Goal: Information Seeking & Learning: Learn about a topic

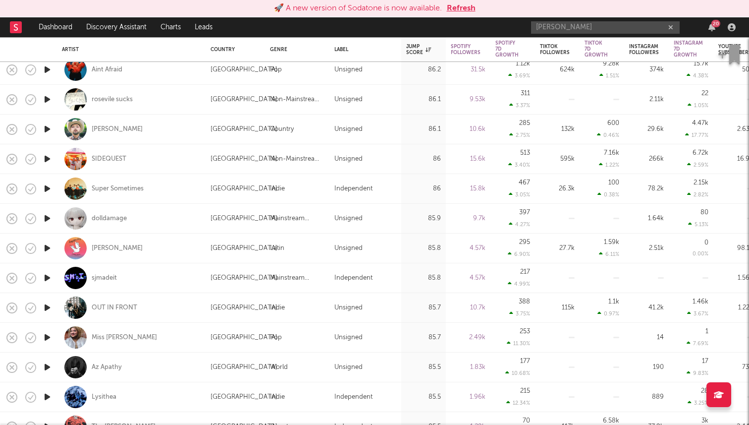
drag, startPoint x: 571, startPoint y: 29, endPoint x: 472, endPoint y: 29, distance: 99.1
click at [472, 29] on nav "Dashboard Discovery Assistant Charts Leads madge 20" at bounding box center [374, 27] width 749 height 20
click at [589, 21] on input "sorisa" at bounding box center [605, 27] width 149 height 12
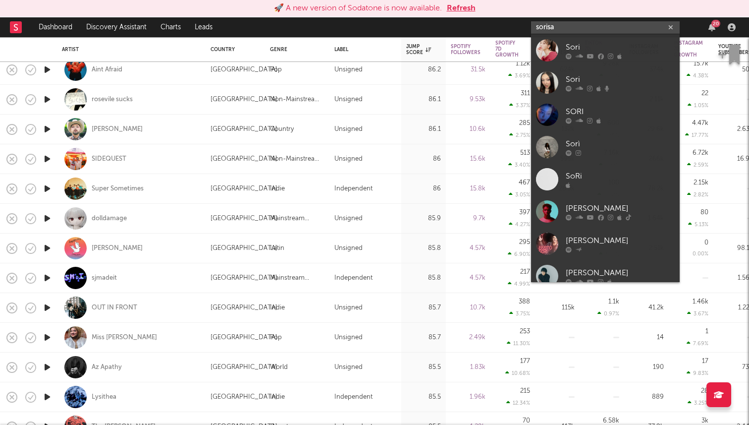
click at [573, 27] on input "sorisa" at bounding box center [605, 27] width 149 height 12
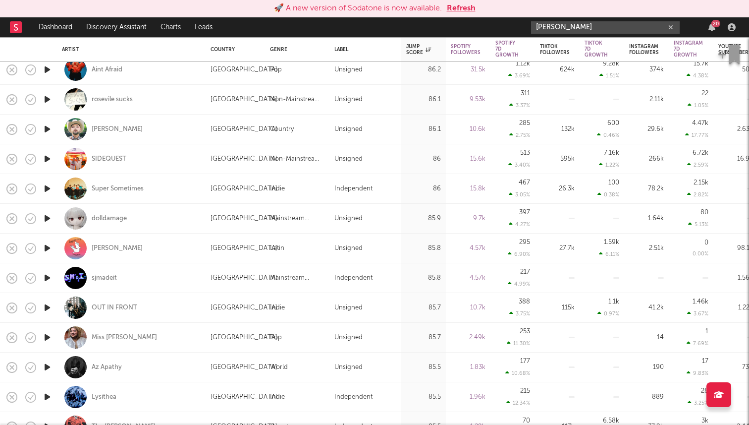
click at [590, 26] on input "sophie marks" at bounding box center [605, 27] width 149 height 12
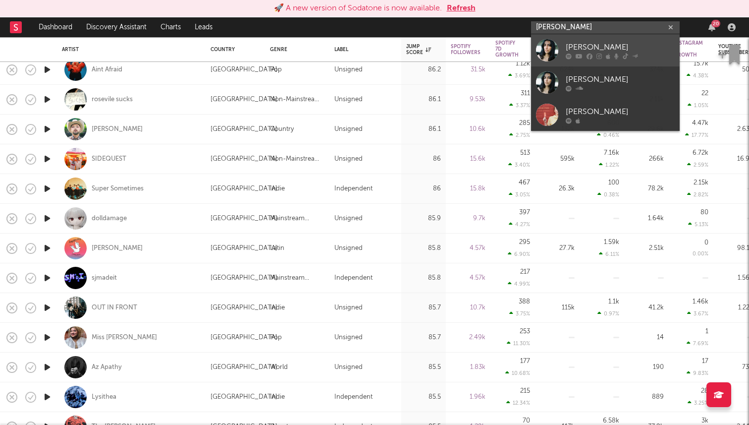
type input "sophie mark"
click at [594, 40] on link "Sophie Marks" at bounding box center [605, 50] width 149 height 32
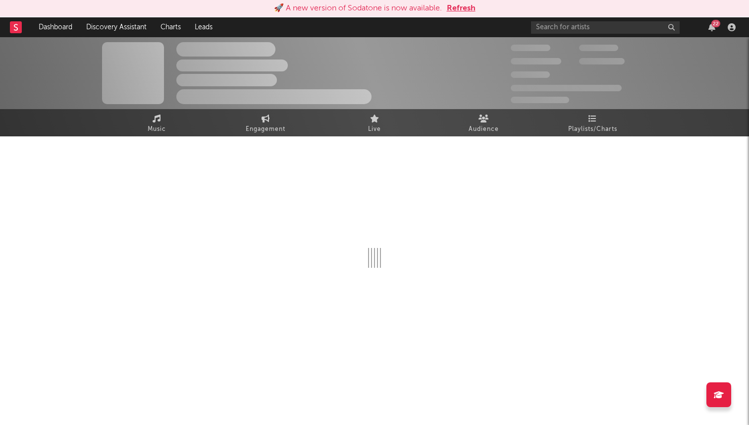
select select "6m"
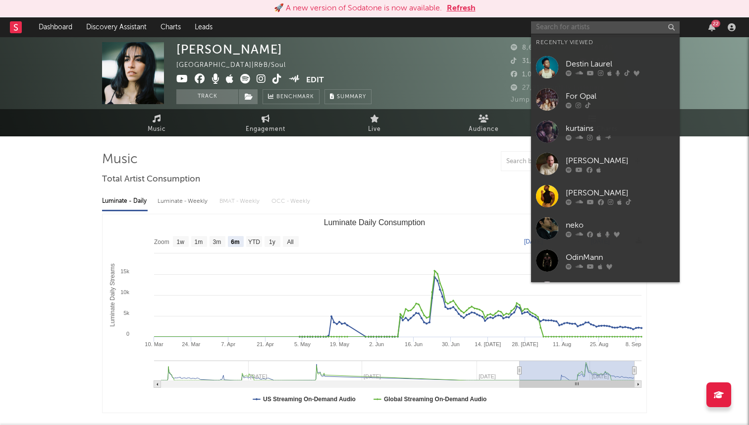
click at [600, 25] on input "text" at bounding box center [605, 27] width 149 height 12
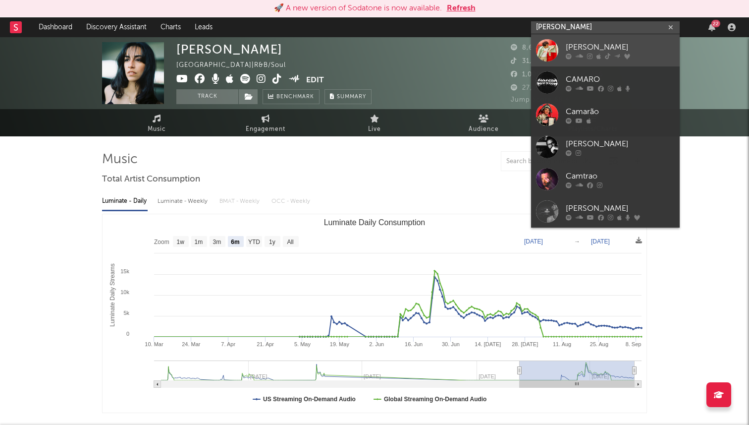
type input "cam rao"
click at [572, 44] on div "[PERSON_NAME]" at bounding box center [620, 47] width 109 height 12
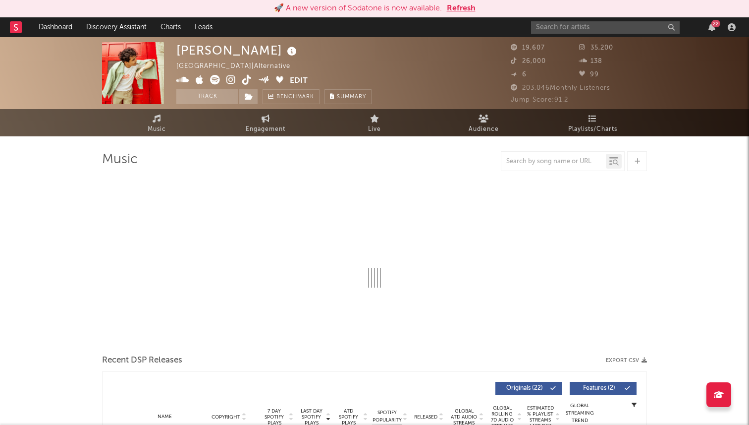
select select "6m"
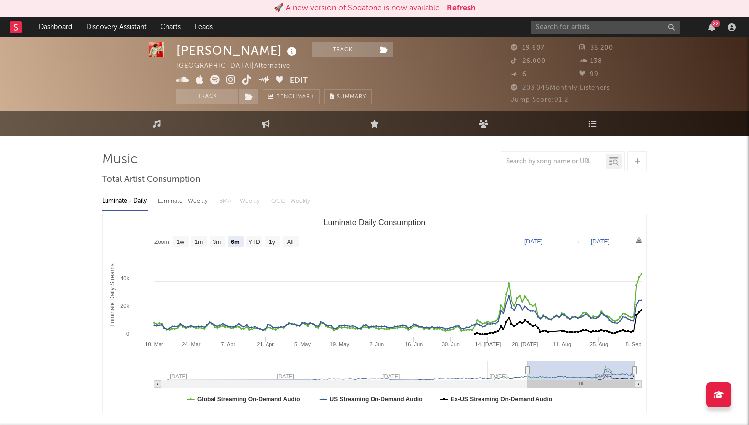
scroll to position [18, 0]
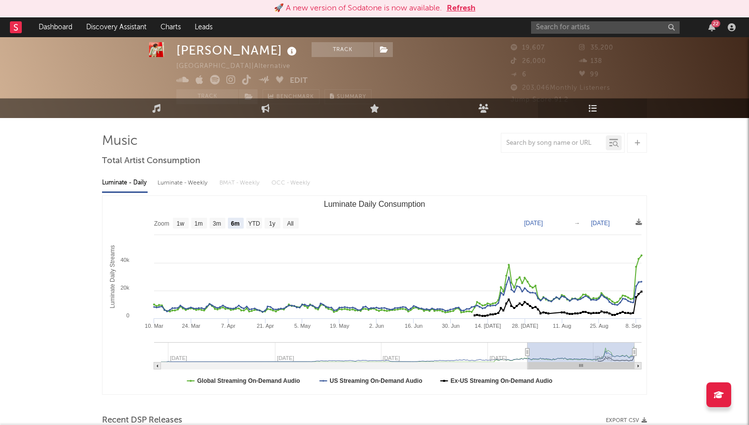
click at [578, 106] on link "Playlists/Charts" at bounding box center [592, 108] width 109 height 20
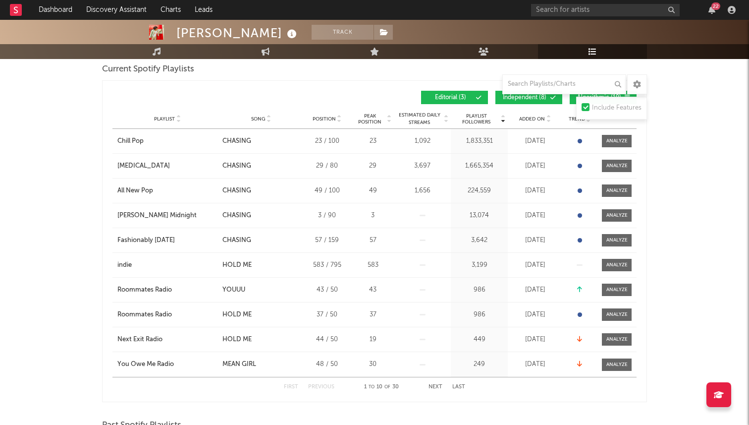
scroll to position [152, 0]
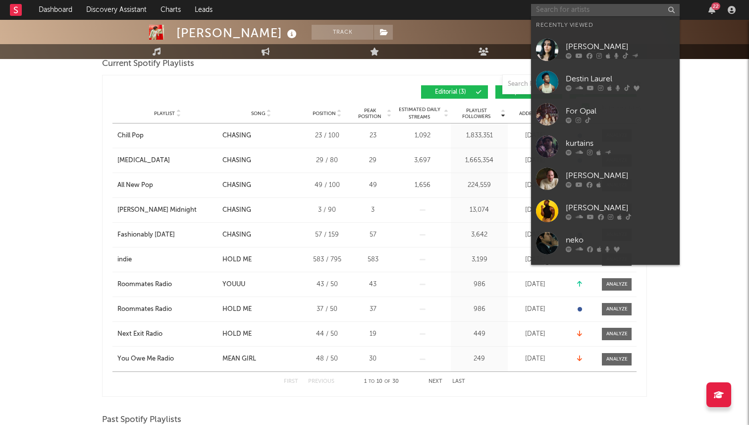
click at [599, 4] on input "text" at bounding box center [605, 10] width 149 height 12
paste input "klxnam"
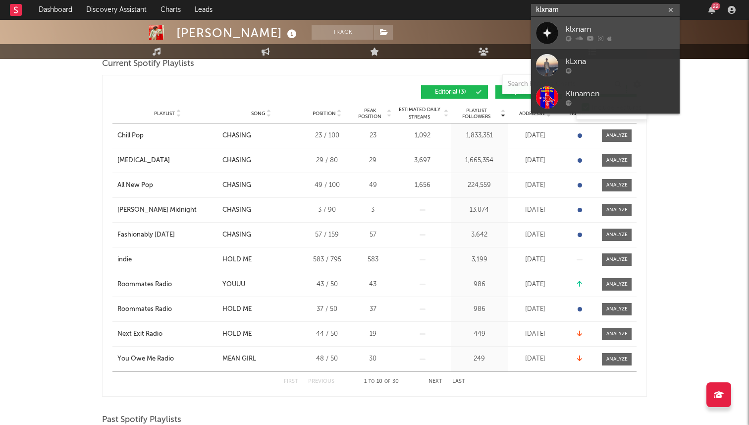
type input "klxnam"
click at [608, 29] on div "klxnam" at bounding box center [620, 30] width 109 height 12
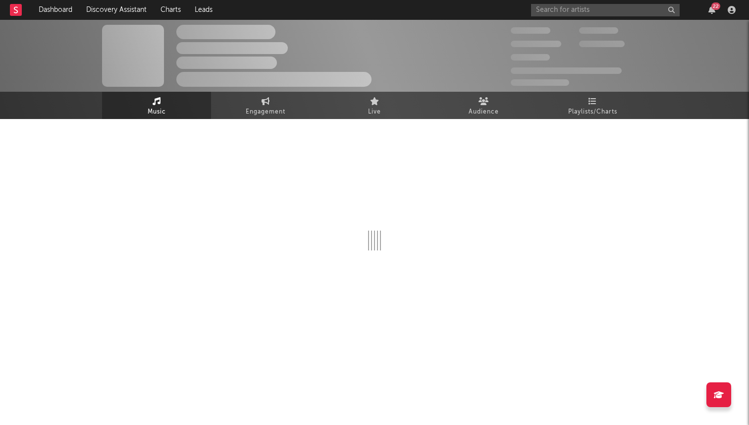
select select "1w"
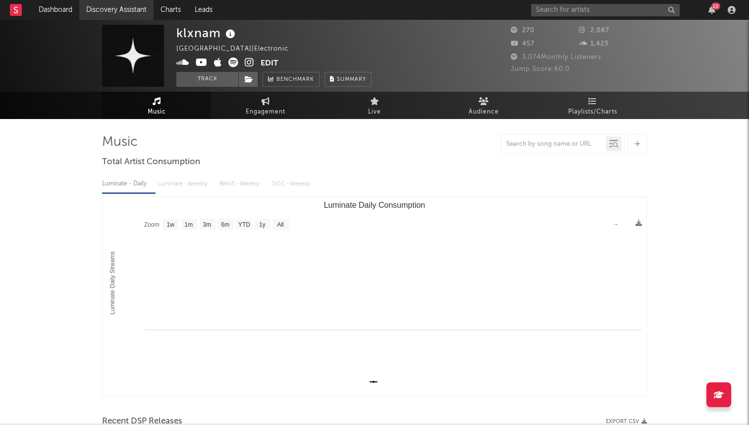
click at [125, 13] on link "Discovery Assistant" at bounding box center [116, 10] width 74 height 20
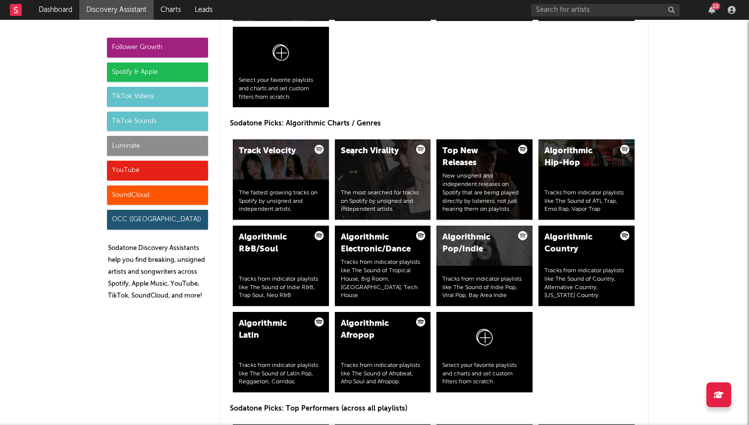
scroll to position [1151, 0]
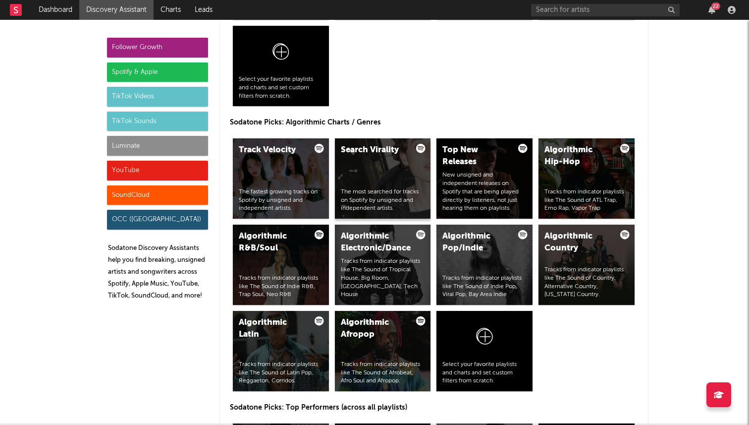
click at [371, 172] on div "Search Virality The most searched for tracks on Spotify by unsigned and indepen…" at bounding box center [383, 178] width 96 height 80
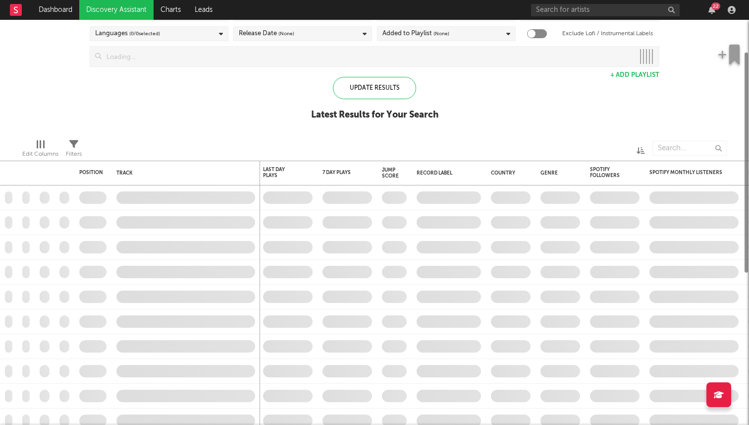
checkbox input "true"
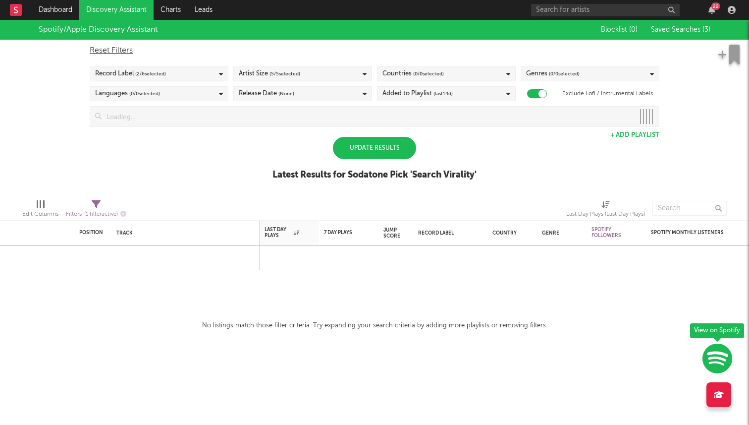
click at [396, 147] on div "Update Results" at bounding box center [374, 148] width 83 height 22
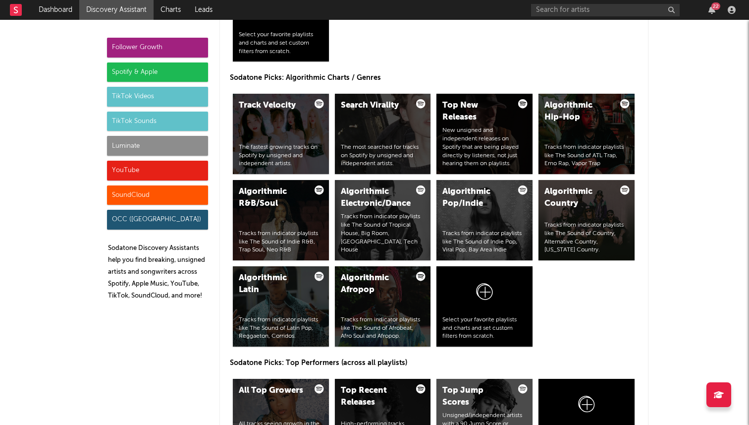
scroll to position [1230, 0]
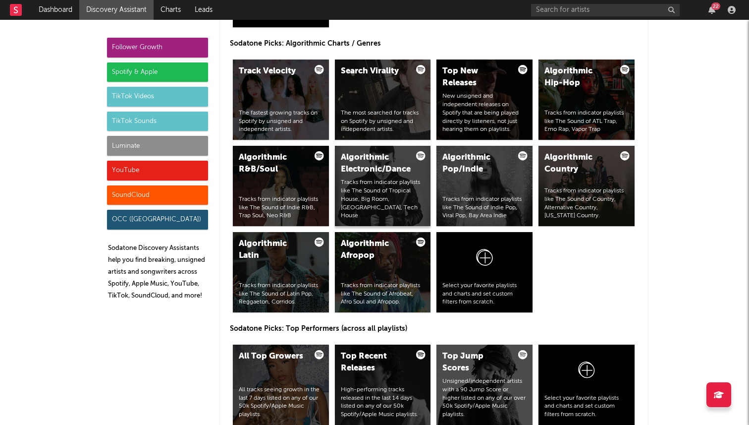
click at [392, 166] on div "Algorithmic Electronic/Dance" at bounding box center [374, 164] width 67 height 24
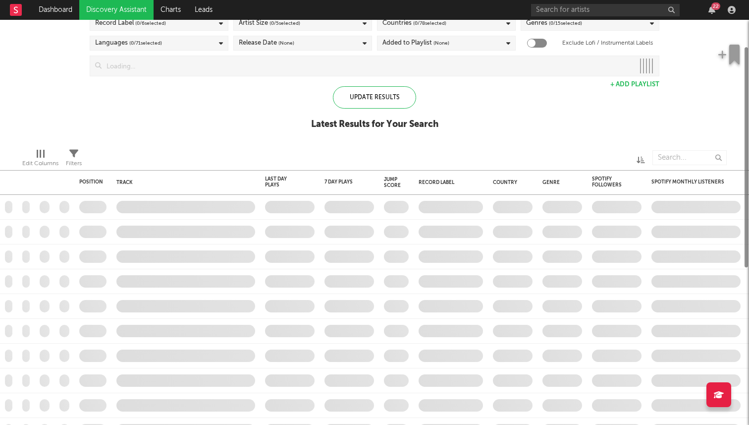
checkbox input "true"
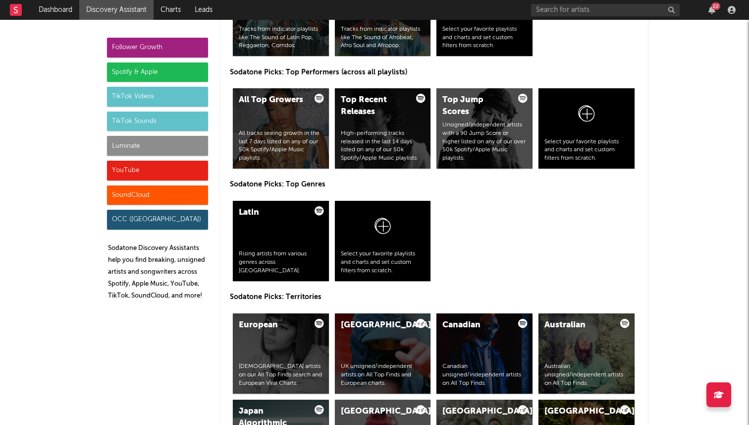
scroll to position [1515, 0]
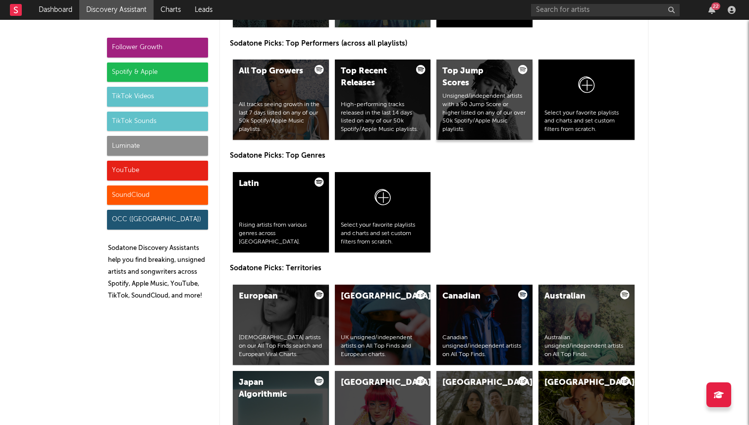
click at [504, 111] on div "Unsigned/independent artists with a 90 Jump Score or higher listed on any of ou…" at bounding box center [485, 113] width 84 height 42
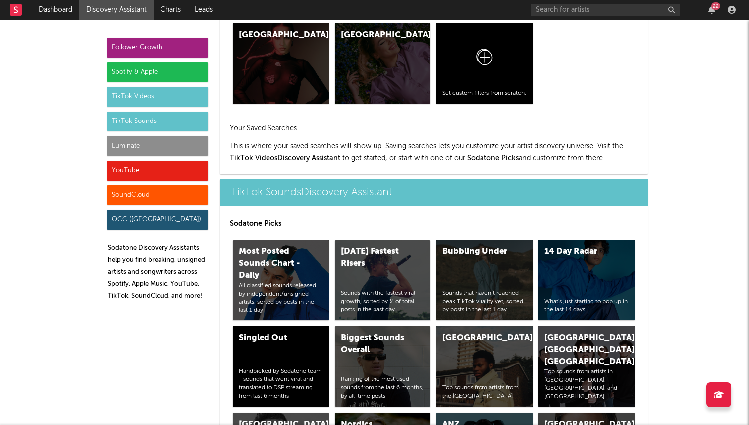
scroll to position [3248, 0]
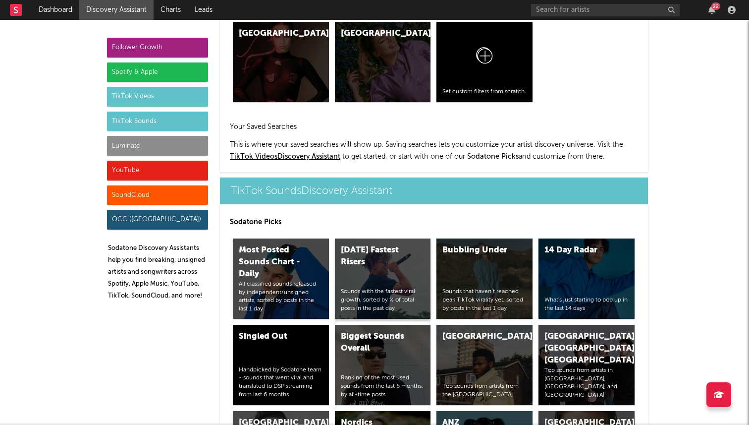
click at [375, 238] on div "Today's Fastest Risers Sounds with the fastest viral growth, sorted by % of tot…" at bounding box center [383, 278] width 96 height 80
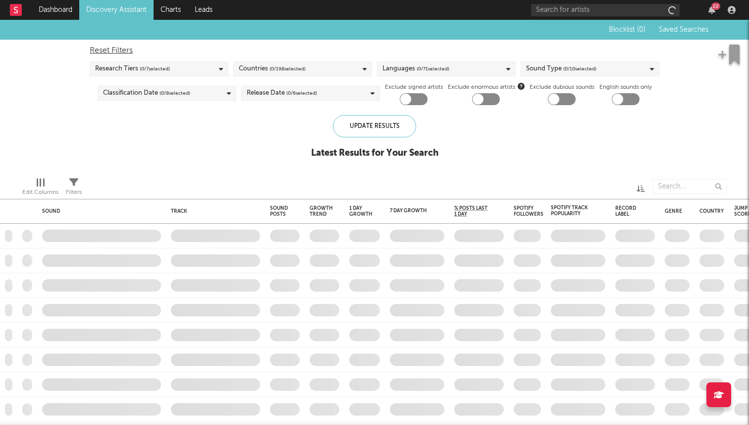
checkbox input "true"
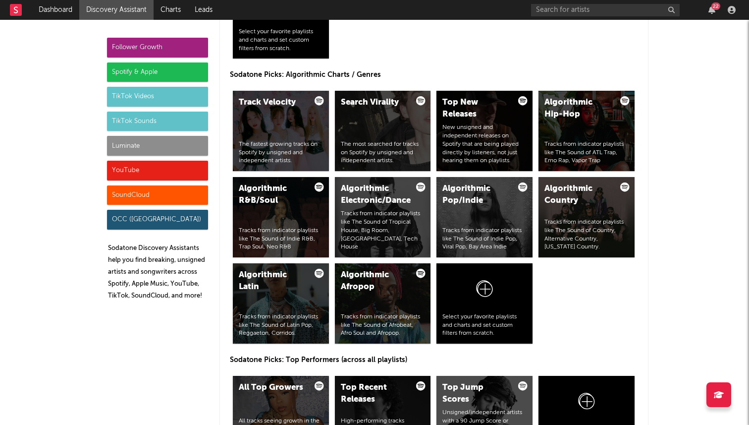
scroll to position [1196, 0]
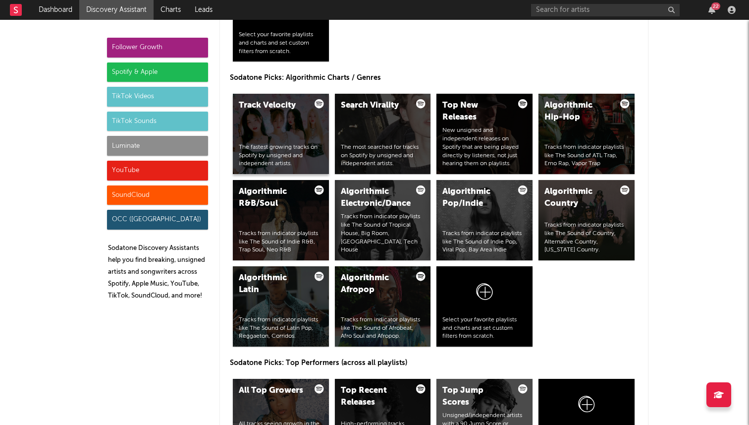
click at [291, 123] on div "Track Velocity The fastest growing tracks on Spotify by unsigned and independen…" at bounding box center [281, 134] width 96 height 80
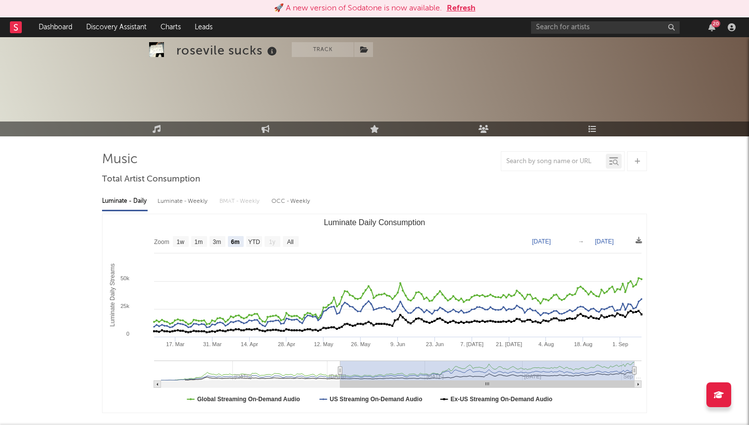
select select "6m"
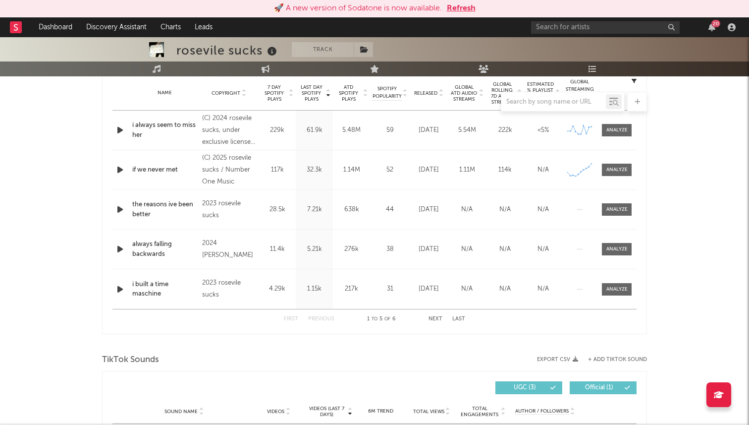
scroll to position [403, 0]
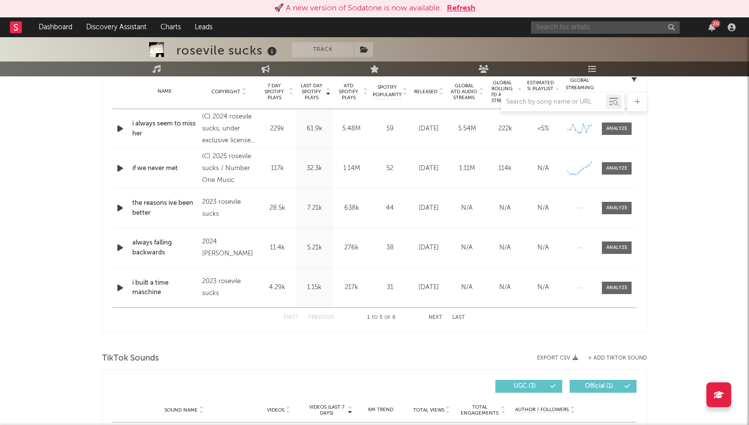
click at [574, 27] on input "text" at bounding box center [605, 27] width 149 height 12
type input "fixupboy"
click at [593, 44] on div "Fixupboy" at bounding box center [620, 47] width 109 height 12
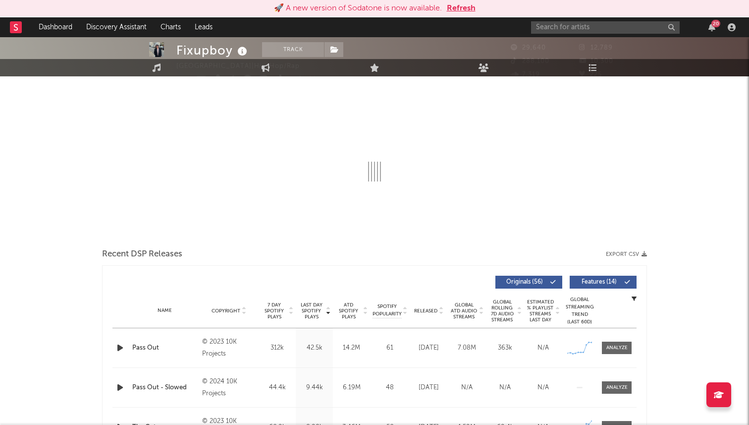
scroll to position [24, 0]
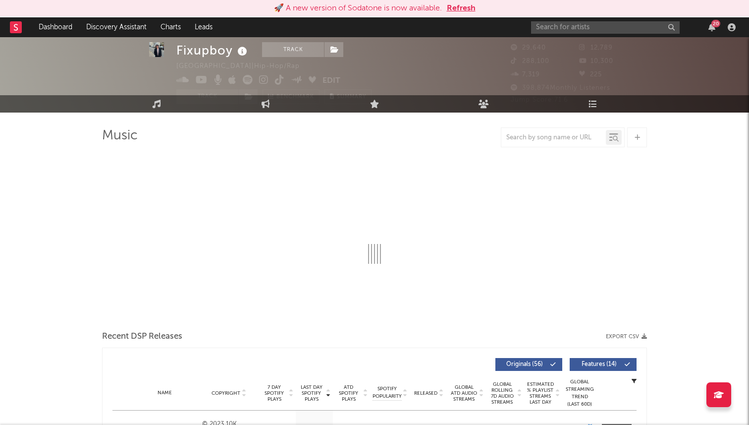
select select "6m"
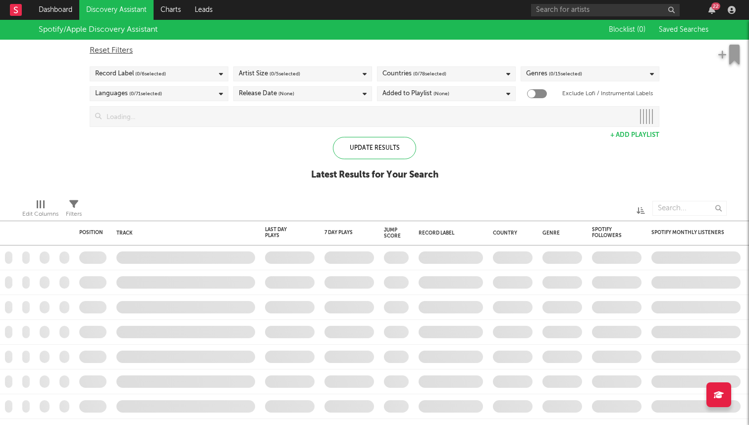
checkbox input "true"
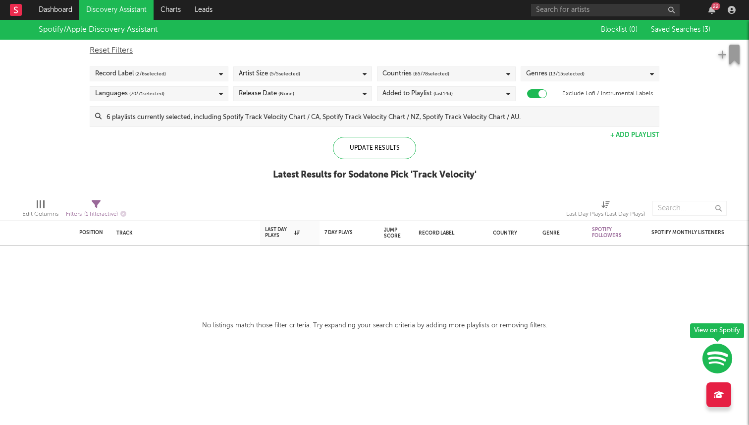
click at [367, 112] on input at bounding box center [381, 117] width 558 height 20
click at [33, 134] on div "Spotify/Apple Discovery Assistant Blocklist ( 0 ) Saved Searches ( 3 ) Reset Fi…" at bounding box center [374, 105] width 749 height 171
click at [153, 113] on input at bounding box center [381, 117] width 558 height 20
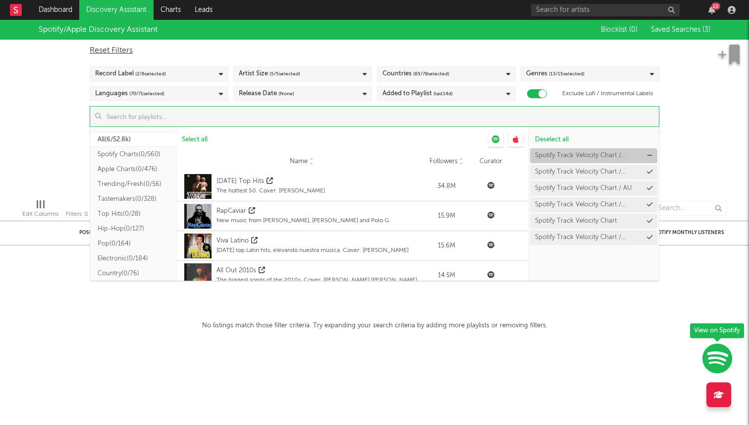
click at [649, 154] on icon at bounding box center [649, 155] width 5 height 6
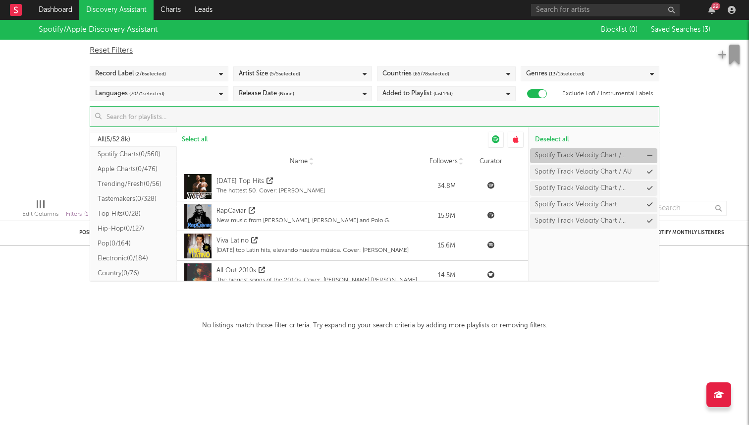
click at [649, 159] on button "Spotify Track Velocity Chart / [GEOGRAPHIC_DATA]" at bounding box center [593, 155] width 127 height 15
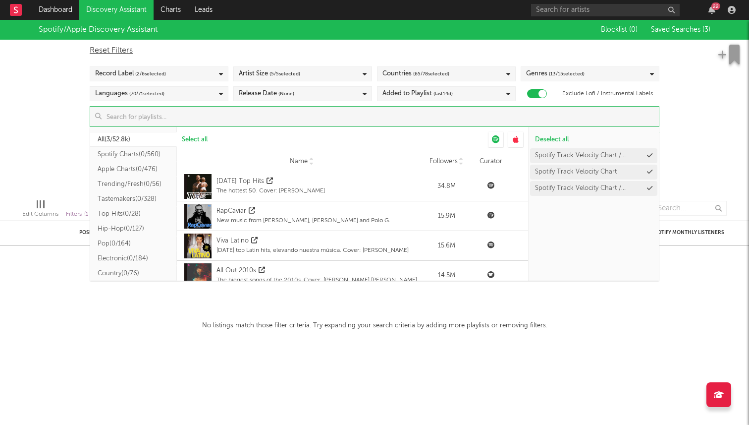
click at [649, 159] on button "Spotify Track Velocity Chart / [GEOGRAPHIC_DATA]" at bounding box center [593, 155] width 127 height 15
click at [649, 159] on button "Spotify Track Velocity Chart" at bounding box center [593, 155] width 127 height 15
click at [649, 159] on button "Spotify Track Velocity Chart / US" at bounding box center [593, 155] width 127 height 15
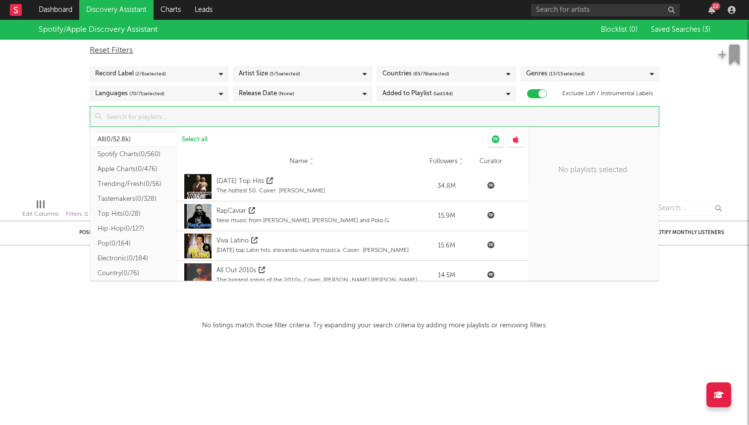
click at [691, 137] on div "Spotify/Apple Discovery Assistant Blocklist ( 0 ) Saved Searches ( 3 ) Reset Fi…" at bounding box center [374, 105] width 749 height 171
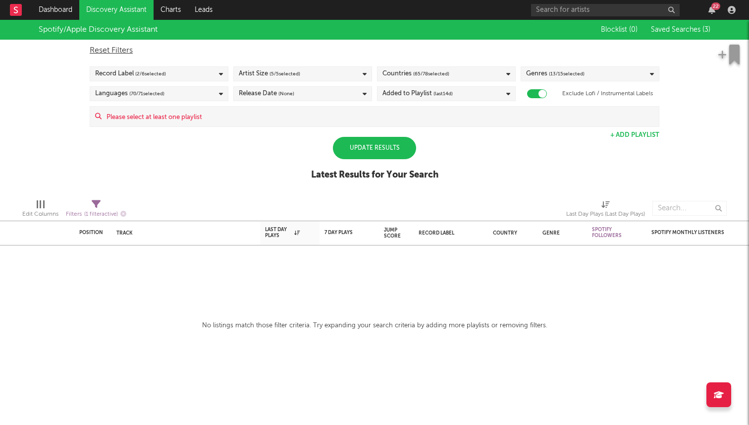
click at [413, 150] on div "Update Results" at bounding box center [374, 148] width 83 height 22
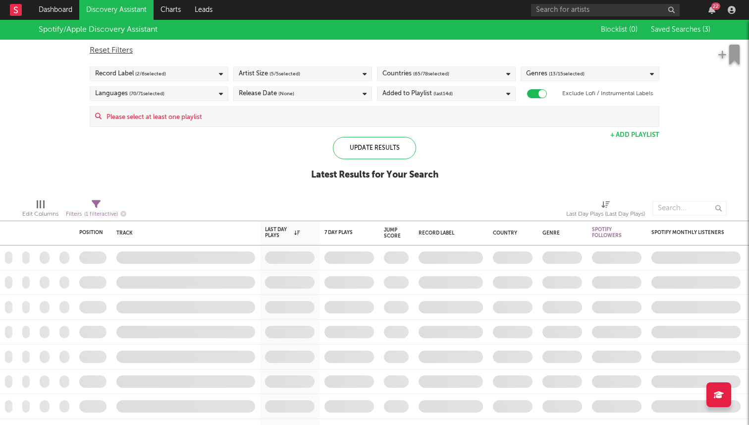
click at [472, 76] on div "Countries ( 65 / 78 selected)" at bounding box center [446, 73] width 139 height 15
click at [269, 158] on div "Spotify/Apple Discovery Assistant Blocklist ( 0 ) Saved Searches ( 3 ) Reset Fi…" at bounding box center [374, 105] width 749 height 171
click at [480, 92] on div "Added to Playlist (last 14 d)" at bounding box center [446, 93] width 139 height 15
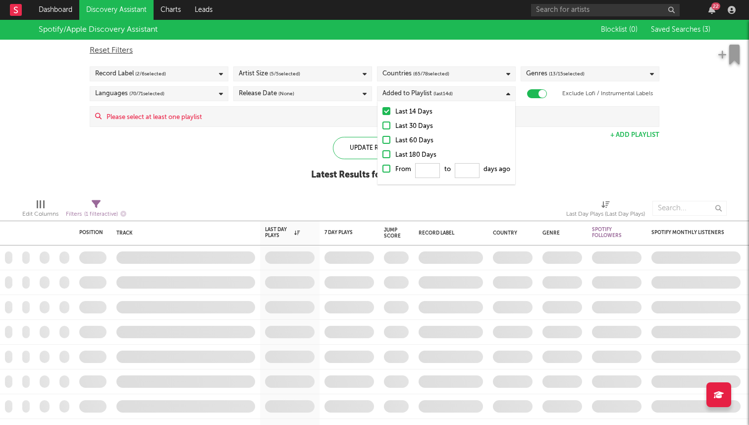
click at [312, 145] on div "Update Results Latest Results for Your Search" at bounding box center [374, 164] width 127 height 54
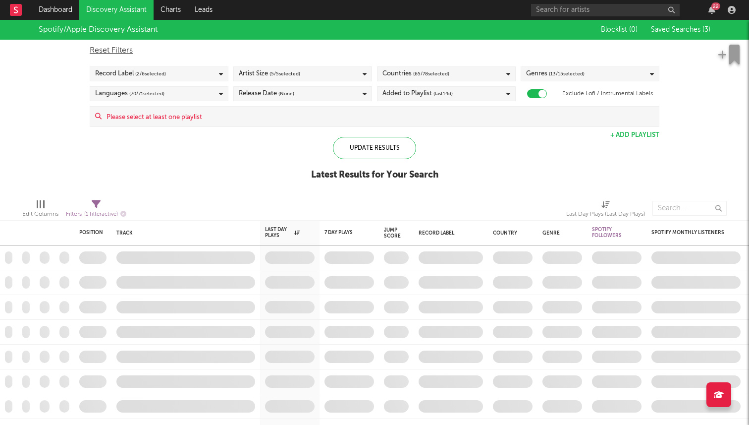
click at [289, 100] on div "Release Date (None)" at bounding box center [302, 93] width 139 height 15
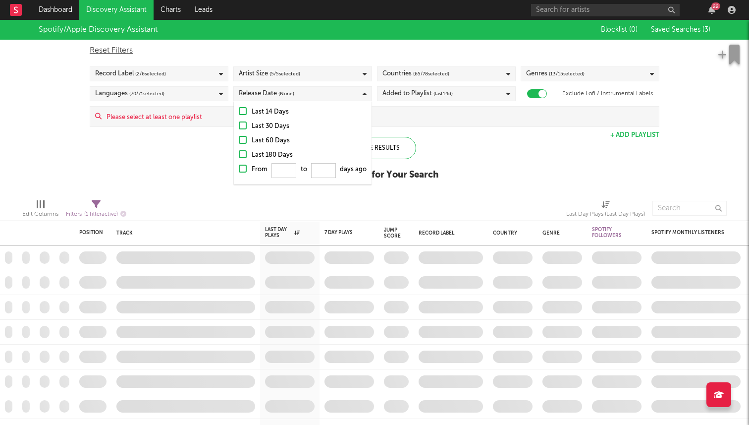
click at [188, 141] on div "Spotify/Apple Discovery Assistant Blocklist ( 0 ) Saved Searches ( 3 ) Reset Fi…" at bounding box center [374, 105] width 749 height 171
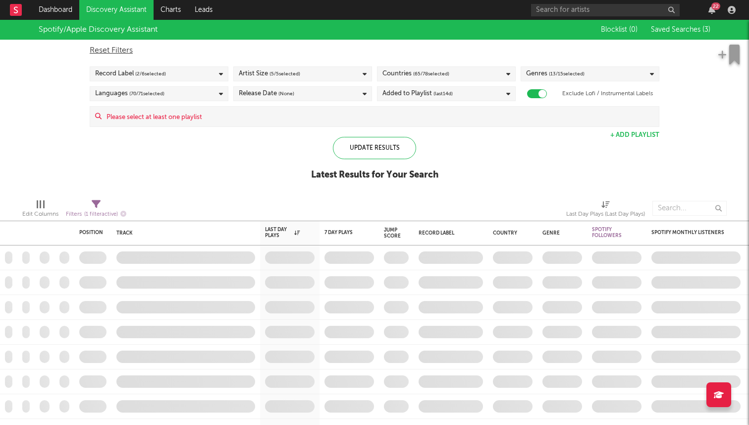
click at [430, 75] on span "( 65 / 78 selected)" at bounding box center [431, 74] width 36 height 12
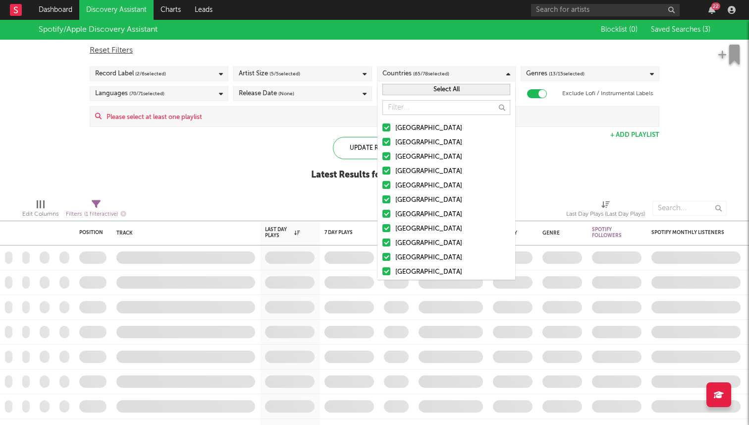
click at [256, 166] on div "Spotify/Apple Discovery Assistant Blocklist ( 0 ) Saved Searches ( 3 ) Reset Fi…" at bounding box center [374, 105] width 749 height 171
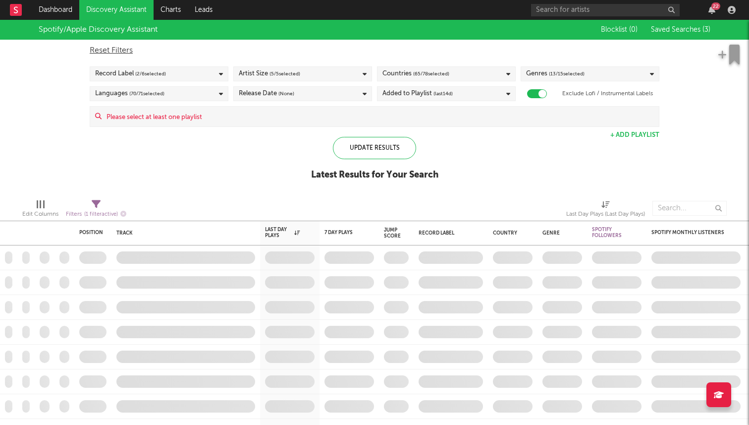
click at [612, 72] on div "Genres ( 13 / 15 selected)" at bounding box center [590, 73] width 139 height 15
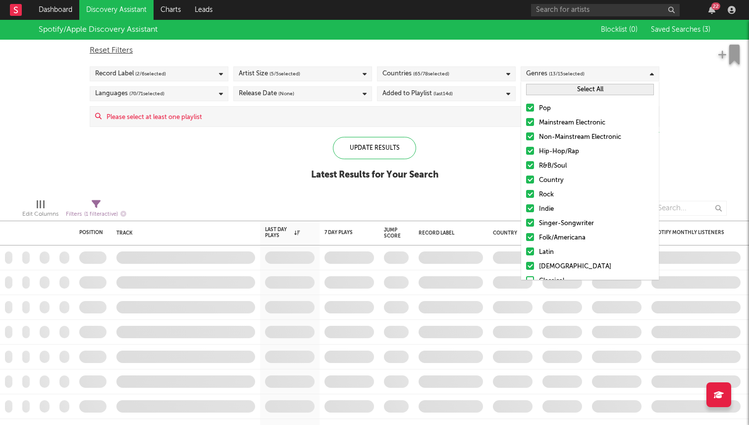
click at [501, 149] on div "Spotify/Apple Discovery Assistant Blocklist ( 0 ) Saved Searches ( 3 ) Reset Fi…" at bounding box center [374, 105] width 749 height 171
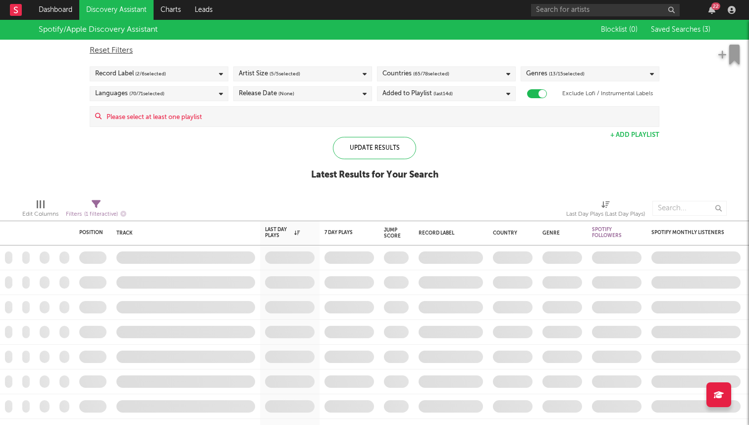
click at [211, 77] on div "Record Label ( 2 / 6 selected)" at bounding box center [159, 73] width 139 height 15
click at [246, 153] on div "Spotify/Apple Discovery Assistant Blocklist ( 0 ) Saved Searches ( 3 ) Reset Fi…" at bounding box center [374, 105] width 749 height 171
click at [292, 73] on span "( 5 / 5 selected)" at bounding box center [285, 74] width 31 height 12
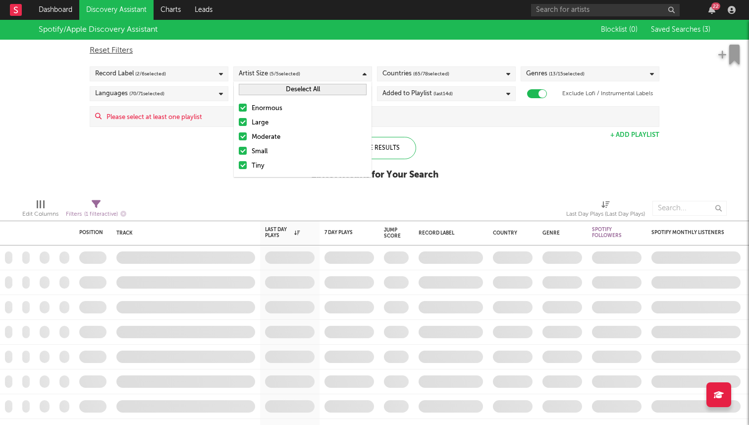
click at [243, 108] on div at bounding box center [243, 108] width 8 height 8
click at [239, 108] on input "Enormous" at bounding box center [239, 109] width 0 height 12
click at [243, 124] on div at bounding box center [243, 122] width 8 height 8
click at [239, 124] on input "Large" at bounding box center [239, 123] width 0 height 12
click at [500, 118] on input at bounding box center [381, 117] width 558 height 20
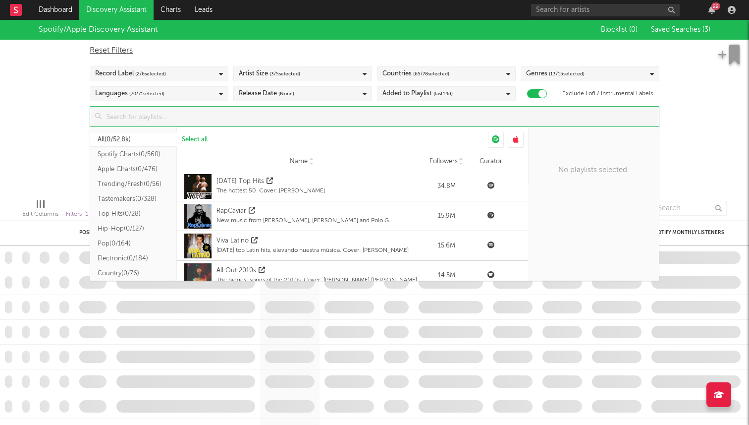
click at [702, 144] on div "Spotify/Apple Discovery Assistant Blocklist ( 0 ) Saved Searches ( 3 ) Reset Fi…" at bounding box center [374, 105] width 749 height 171
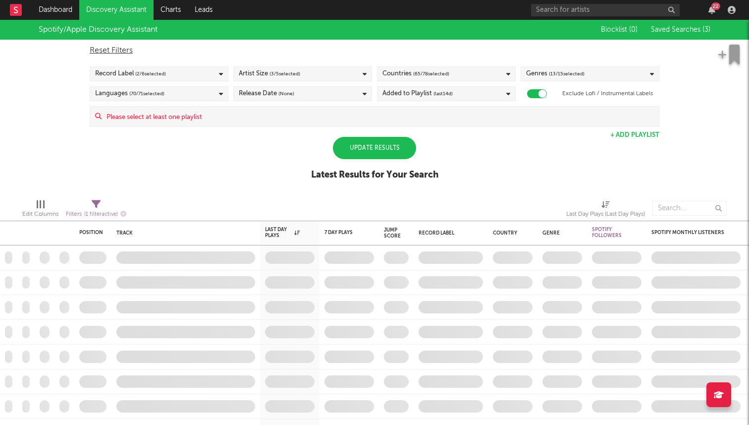
click at [460, 72] on div "Countries ( 65 / 78 selected)" at bounding box center [446, 73] width 139 height 15
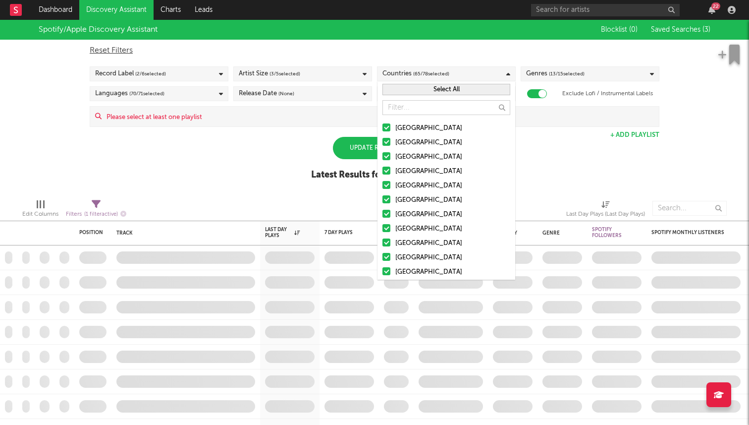
click at [578, 80] on span "( 13 / 15 selected)" at bounding box center [567, 74] width 36 height 12
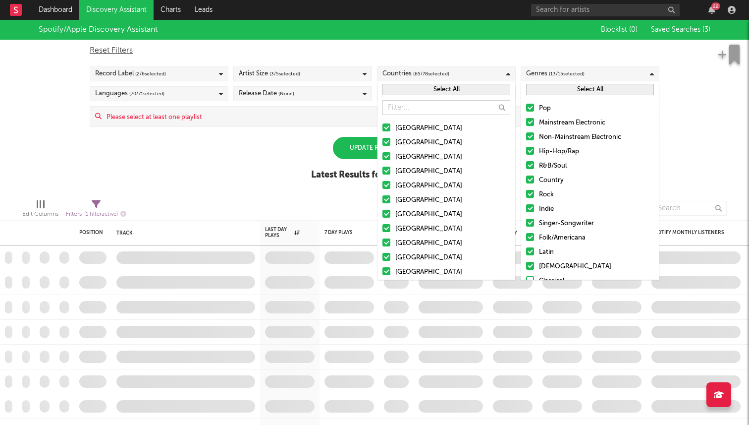
click at [529, 106] on div at bounding box center [530, 108] width 8 height 8
click at [526, 106] on input "Pop" at bounding box center [526, 109] width 0 height 12
click at [531, 155] on label "Hip-Hop/Rap" at bounding box center [590, 152] width 128 height 12
click at [526, 155] on input "Hip-Hop/Rap" at bounding box center [526, 152] width 0 height 12
click at [530, 107] on div at bounding box center [530, 108] width 8 height 8
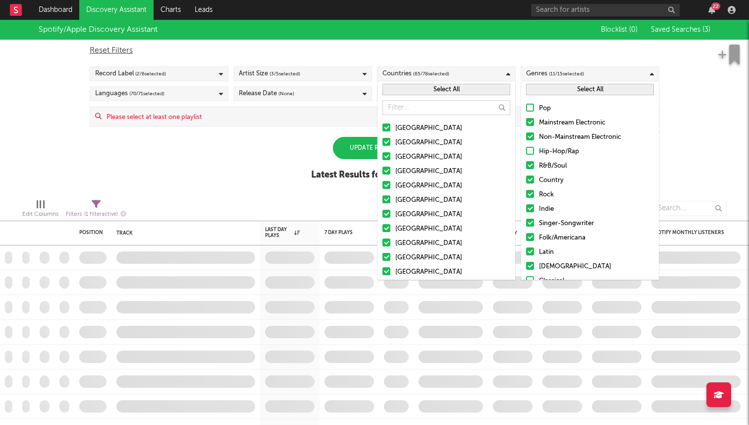
click at [526, 107] on input "Pop" at bounding box center [526, 109] width 0 height 12
click at [530, 150] on div at bounding box center [530, 151] width 8 height 8
click at [526, 150] on input "Hip-Hop/Rap" at bounding box center [526, 152] width 0 height 12
click at [530, 176] on div at bounding box center [530, 179] width 8 height 8
click at [526, 176] on input "Country" at bounding box center [526, 180] width 0 height 12
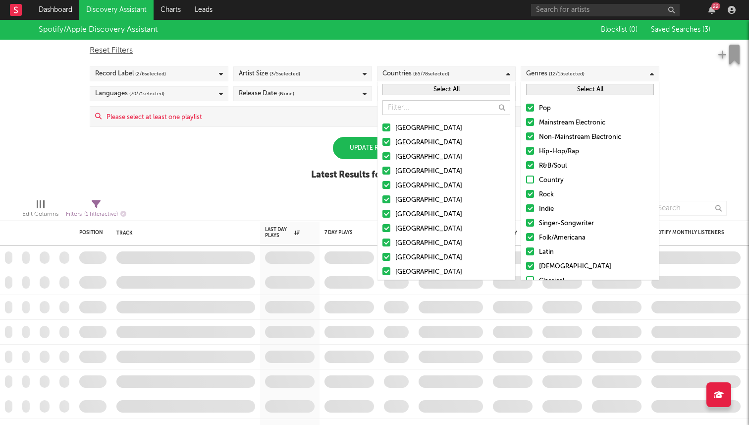
click at [530, 205] on div at bounding box center [530, 208] width 8 height 8
click at [526, 205] on input "Indie" at bounding box center [526, 209] width 0 height 12
click at [530, 224] on div at bounding box center [530, 223] width 8 height 8
click at [526, 224] on input "Singer-Songwriter" at bounding box center [526, 224] width 0 height 12
click at [531, 233] on div at bounding box center [530, 237] width 8 height 8
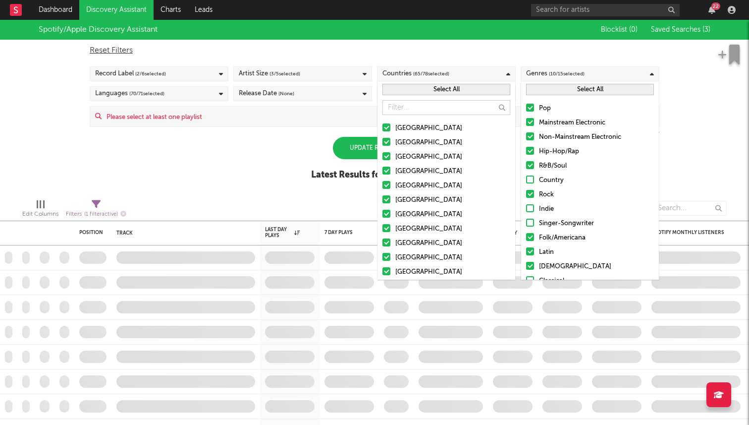
click at [526, 233] on input "Folk/Americana" at bounding box center [526, 238] width 0 height 12
click at [531, 244] on div "Pop Mainstream Electronic Non-Mainstream Electronic Hip-Hop/Rap R&B/Soul Countr…" at bounding box center [590, 209] width 138 height 223
click at [531, 252] on div at bounding box center [530, 251] width 8 height 8
click at [526, 252] on input "Latin" at bounding box center [526, 252] width 0 height 12
click at [530, 261] on label "Christian" at bounding box center [590, 267] width 128 height 12
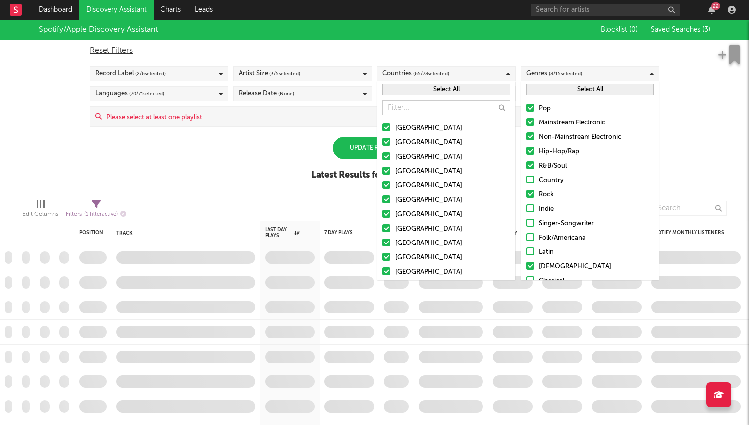
click at [526, 261] on input "Christian" at bounding box center [526, 267] width 0 height 12
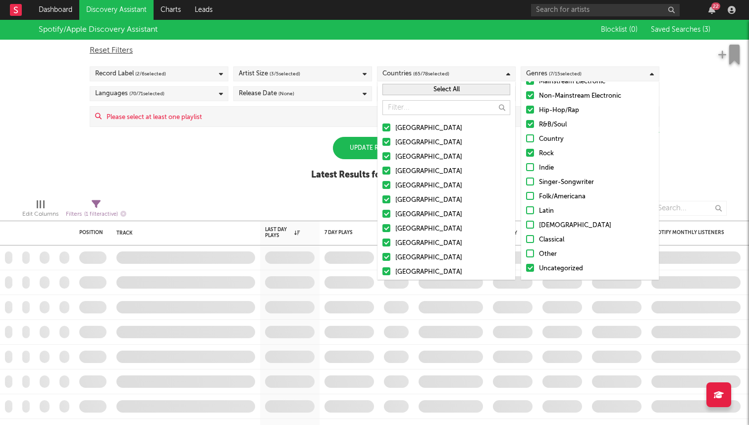
click at [531, 269] on div at bounding box center [530, 268] width 8 height 8
click at [526, 269] on input "Uncategorized" at bounding box center [526, 269] width 0 height 12
click at [694, 135] on div "Spotify/Apple Discovery Assistant Blocklist ( 0 ) Saved Searches ( 3 ) Reset Fi…" at bounding box center [374, 105] width 749 height 171
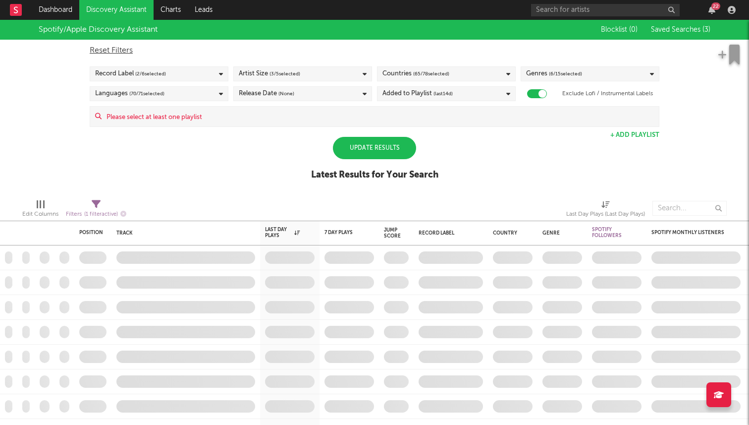
click at [267, 89] on div "Release Date (None)" at bounding box center [267, 94] width 56 height 12
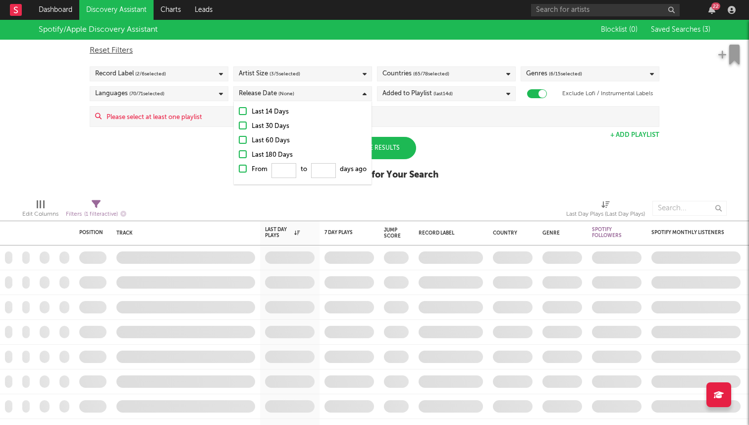
click at [242, 127] on div at bounding box center [243, 125] width 8 height 8
click at [239, 127] on input "Last 30 Days" at bounding box center [239, 126] width 0 height 12
click at [190, 142] on div "Spotify/Apple Discovery Assistant Blocklist ( 0 ) Saved Searches ( 3 ) Reset Fi…" at bounding box center [374, 105] width 749 height 171
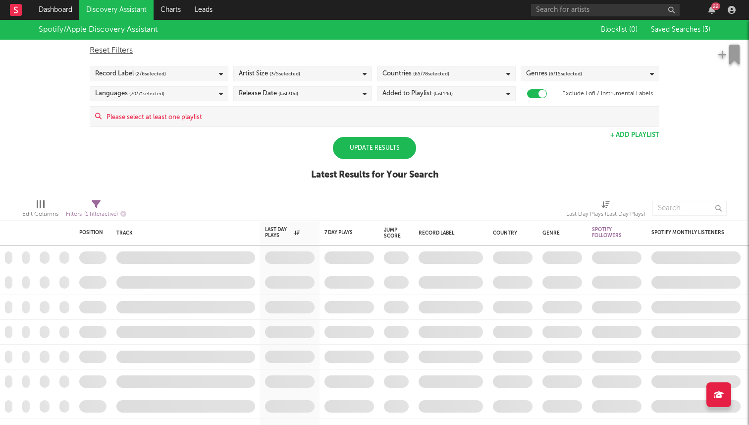
click at [439, 96] on span "(last 14 d)" at bounding box center [443, 94] width 19 height 12
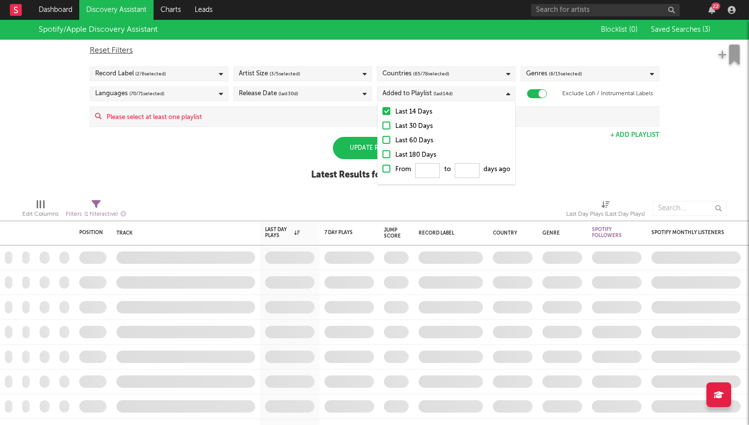
click at [265, 149] on div "Spotify/Apple Discovery Assistant Blocklist ( 0 ) Saved Searches ( 3 ) Reset Fi…" at bounding box center [374, 105] width 749 height 171
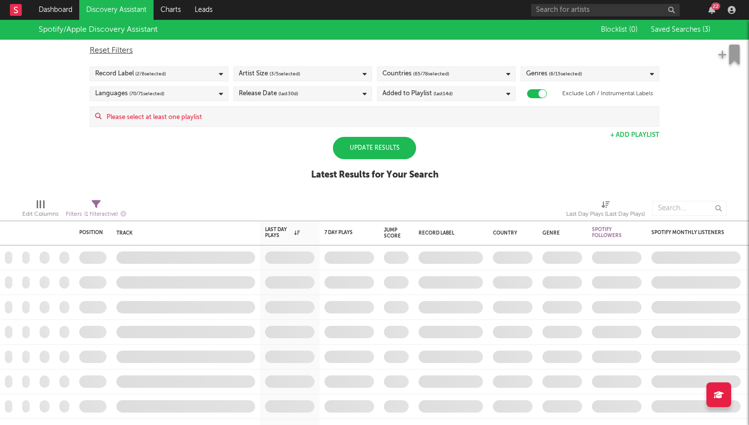
click at [377, 153] on div "Update Results" at bounding box center [374, 148] width 83 height 22
click at [394, 145] on div "Update Results" at bounding box center [374, 148] width 83 height 22
select select "max"
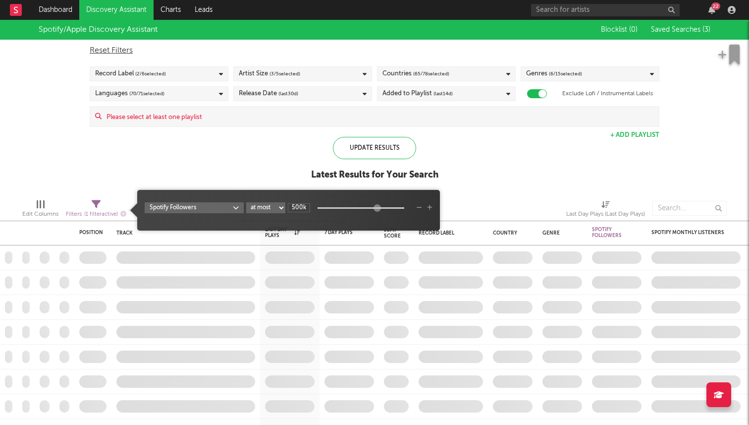
click at [99, 209] on div "Filters ( 1 filter active)" at bounding box center [96, 214] width 60 height 12
click at [115, 145] on div "Spotify/Apple Discovery Assistant Blocklist ( 0 ) Saved Searches ( 3 ) Reset Fi…" at bounding box center [374, 105] width 749 height 171
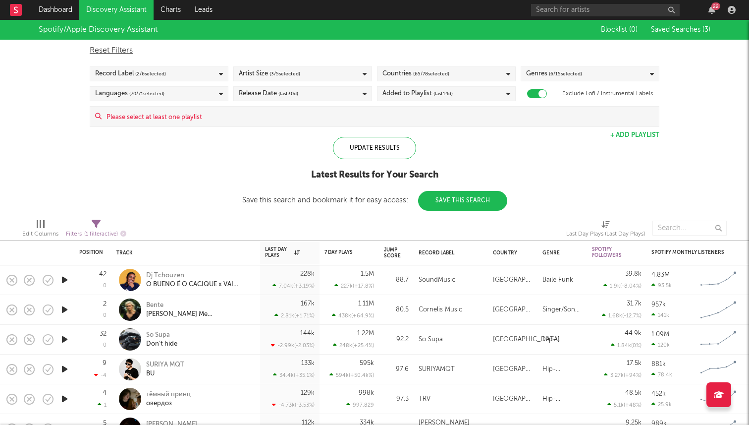
click at [458, 78] on div "Countries ( 65 / 78 selected)" at bounding box center [446, 73] width 139 height 15
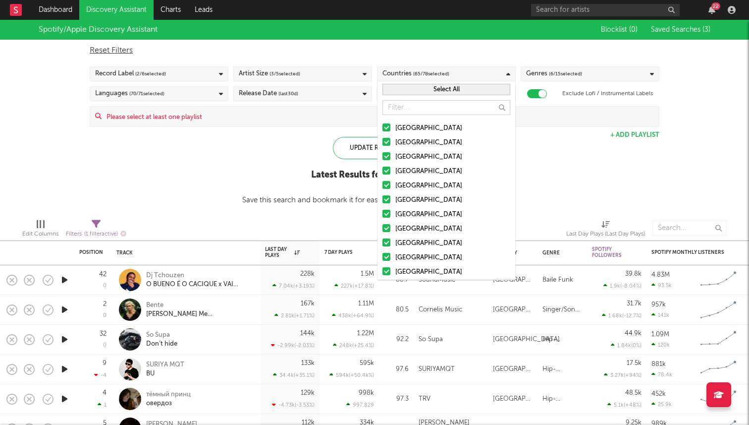
click at [386, 243] on div at bounding box center [387, 242] width 8 height 8
click at [383, 243] on input "[GEOGRAPHIC_DATA]" at bounding box center [383, 243] width 0 height 12
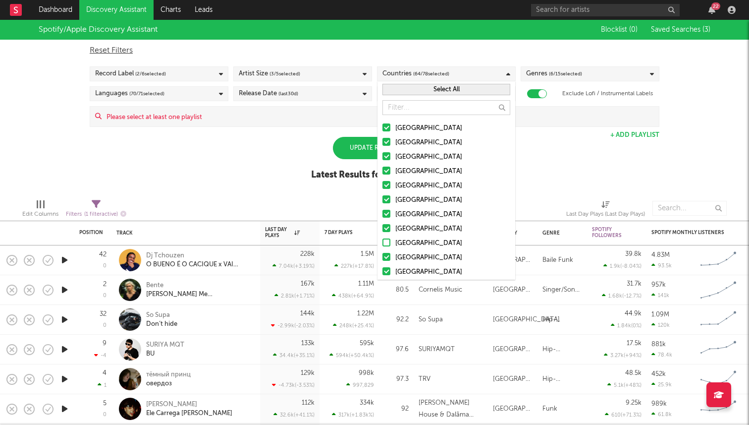
click at [386, 252] on label "Austria" at bounding box center [447, 258] width 128 height 12
click at [383, 252] on input "Austria" at bounding box center [383, 258] width 0 height 12
click at [447, 94] on button "Select All" at bounding box center [447, 89] width 128 height 11
click at [449, 90] on button "Deselect All" at bounding box center [447, 89] width 128 height 11
click at [384, 126] on div at bounding box center [387, 127] width 8 height 8
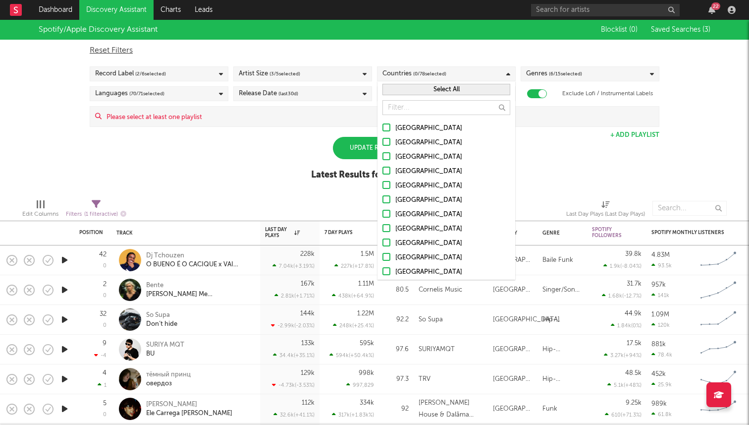
click at [383, 126] on input "[GEOGRAPHIC_DATA]" at bounding box center [383, 128] width 0 height 12
click at [384, 137] on label "Australia" at bounding box center [447, 143] width 128 height 12
click at [383, 137] on input "Australia" at bounding box center [383, 143] width 0 height 12
click at [386, 156] on div at bounding box center [387, 156] width 8 height 8
click at [383, 156] on input "[GEOGRAPHIC_DATA]" at bounding box center [383, 157] width 0 height 12
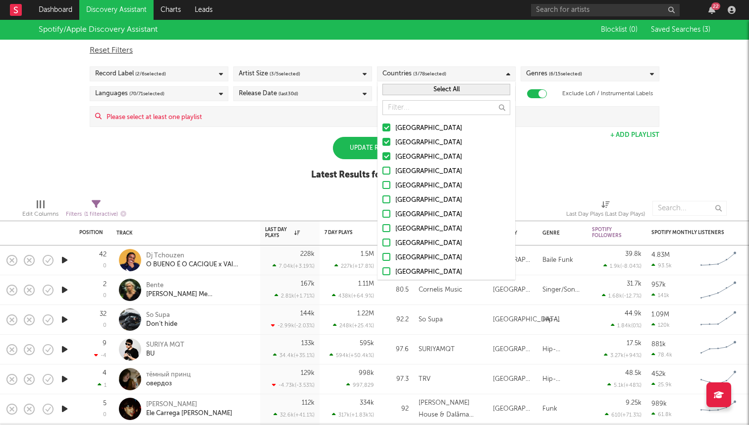
click at [386, 171] on div at bounding box center [387, 171] width 8 height 8
click at [383, 171] on input "[GEOGRAPHIC_DATA]" at bounding box center [383, 172] width 0 height 12
click at [390, 183] on div at bounding box center [387, 185] width 8 height 8
click at [383, 183] on input "Ireland" at bounding box center [383, 186] width 0 height 12
click at [385, 205] on label "[GEOGRAPHIC_DATA]" at bounding box center [447, 200] width 128 height 12
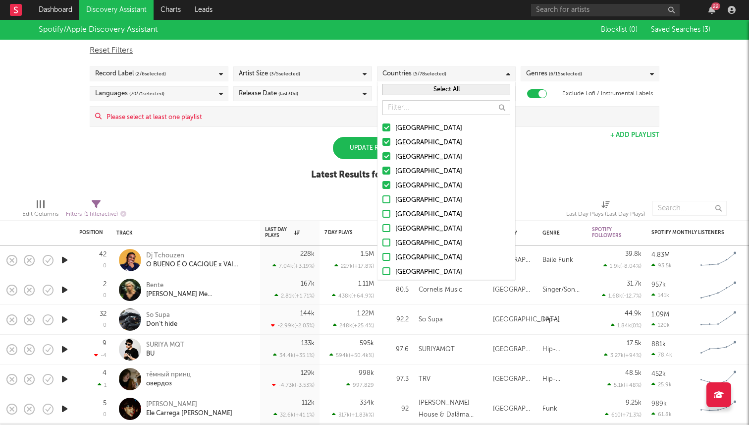
click at [383, 205] on input "[GEOGRAPHIC_DATA]" at bounding box center [383, 200] width 0 height 12
click at [387, 213] on div at bounding box center [387, 214] width 8 height 8
click at [383, 213] on input "[GEOGRAPHIC_DATA]" at bounding box center [383, 215] width 0 height 12
click at [388, 230] on div at bounding box center [387, 228] width 8 height 8
click at [383, 230] on input "[GEOGRAPHIC_DATA]" at bounding box center [383, 229] width 0 height 12
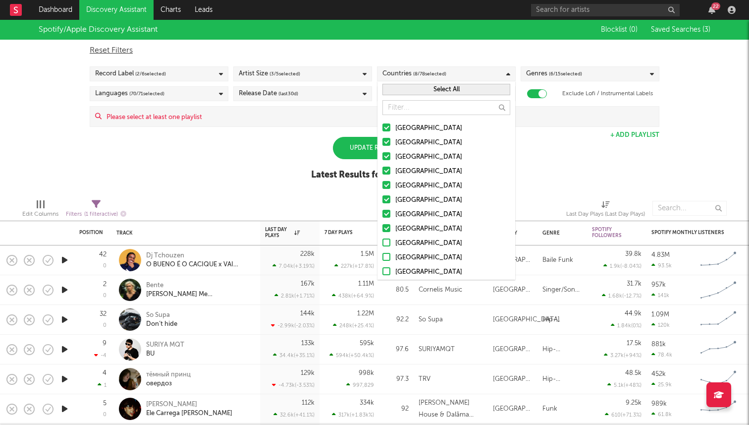
click at [388, 244] on div at bounding box center [387, 242] width 8 height 8
click at [383, 244] on input "[GEOGRAPHIC_DATA]" at bounding box center [383, 243] width 0 height 12
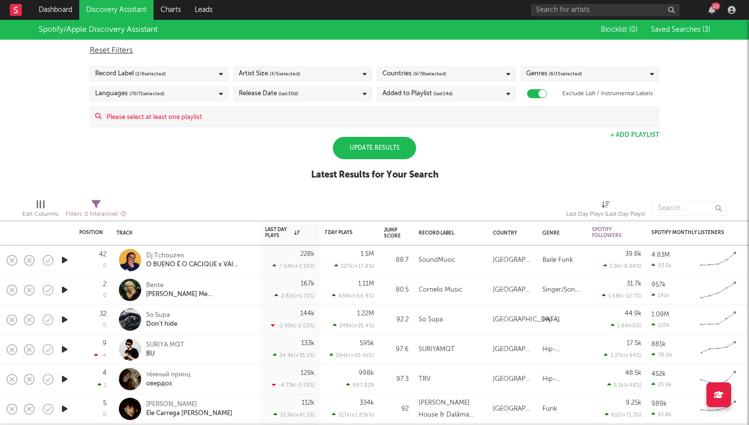
click at [576, 166] on div "Spotify/Apple Discovery Assistant Blocklist ( 0 ) Saved Searches ( 3 ) Reset Fi…" at bounding box center [374, 105] width 749 height 171
click at [400, 146] on div "Update Results" at bounding box center [374, 148] width 83 height 22
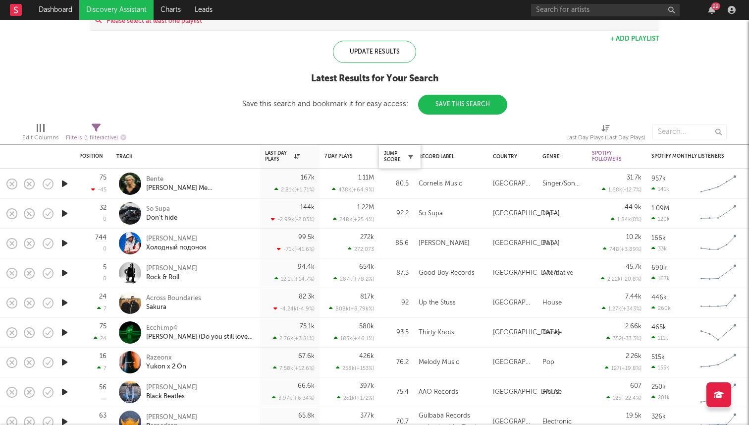
click at [408, 156] on icon "button" at bounding box center [410, 156] width 5 height 5
select select "max"
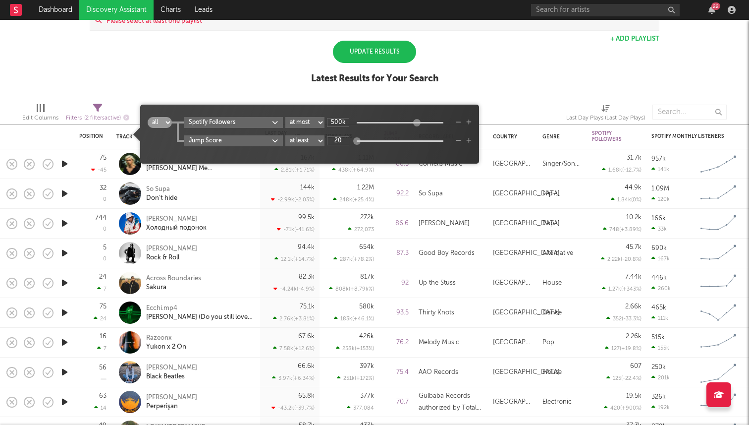
click at [271, 73] on div "Spotify/Apple Discovery Assistant Blocklist ( 0 ) Saved Searches ( 3 ) Reset Fi…" at bounding box center [374, 9] width 749 height 171
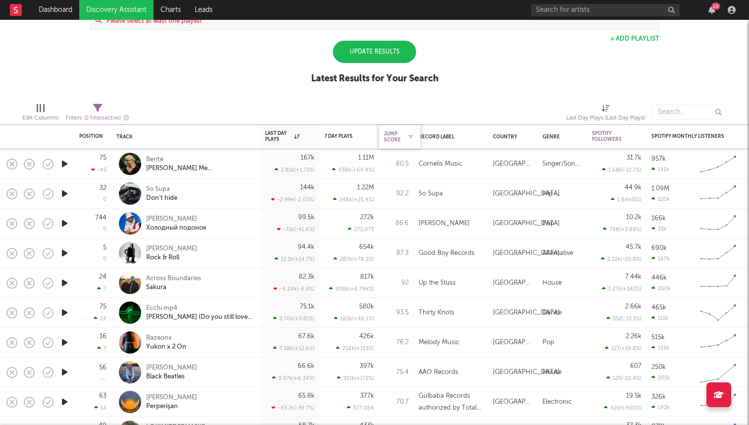
click at [389, 141] on div "Jump Score" at bounding box center [392, 137] width 17 height 12
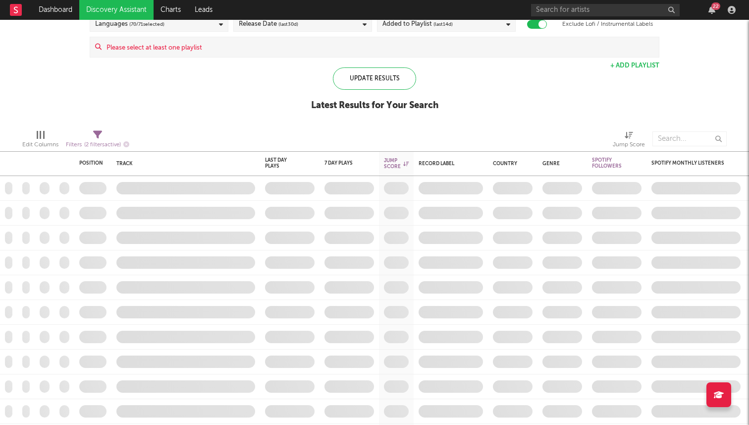
click at [95, 141] on div "Filters ( 2 filters active)" at bounding box center [97, 145] width 63 height 12
select select "max"
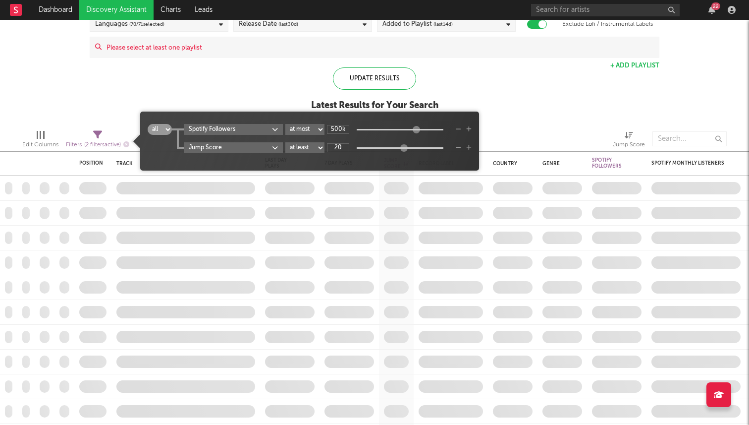
click at [536, 115] on div "Spotify/Apple Discovery Assistant Blocklist ( 0 ) Saved Searches ( 3 ) Reset Fi…" at bounding box center [374, 35] width 749 height 171
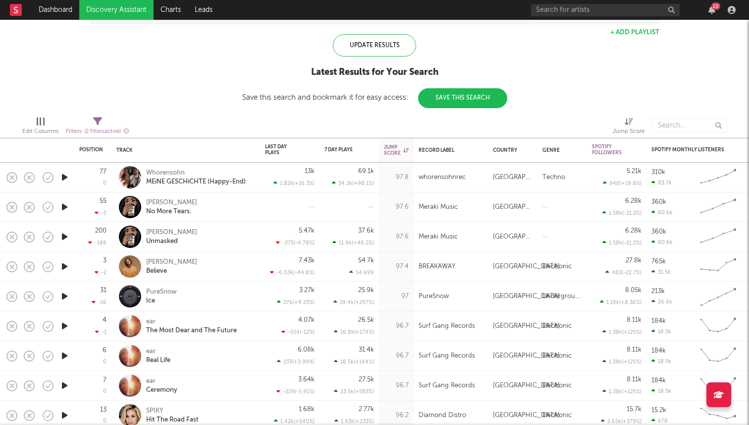
select select "-1"
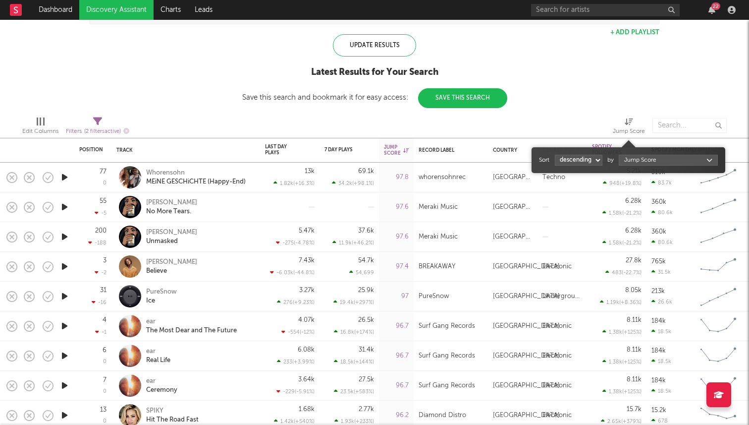
click at [629, 126] on div "Jump Score" at bounding box center [629, 131] width 32 height 12
click at [586, 83] on div "Spotify/Apple Discovery Assistant Blocklist ( 0 ) Saved Searches ( 3 ) Reset Fi…" at bounding box center [374, 12] width 749 height 191
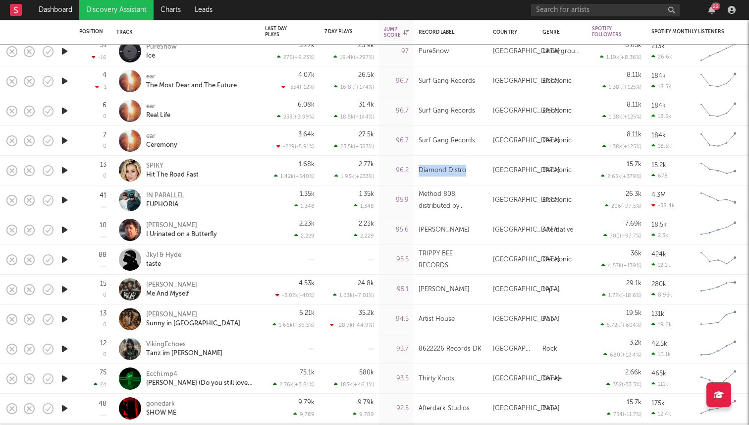
drag, startPoint x: 470, startPoint y: 170, endPoint x: 419, endPoint y: 170, distance: 50.6
click at [419, 170] on div "Diamond Distro" at bounding box center [451, 171] width 64 height 12
copy div "Diamond Distro"
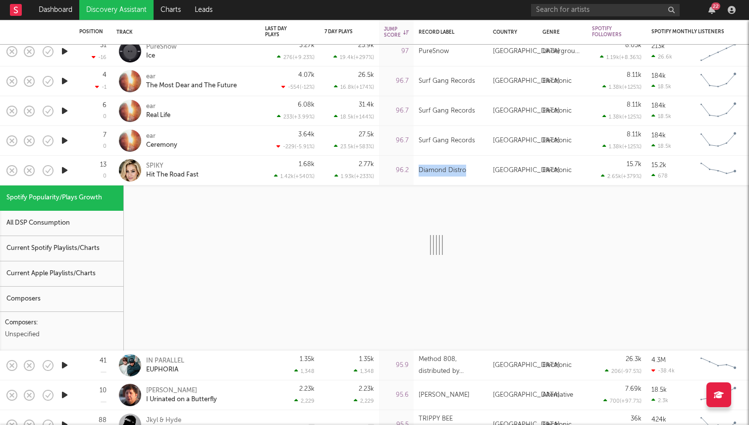
select select "1w"
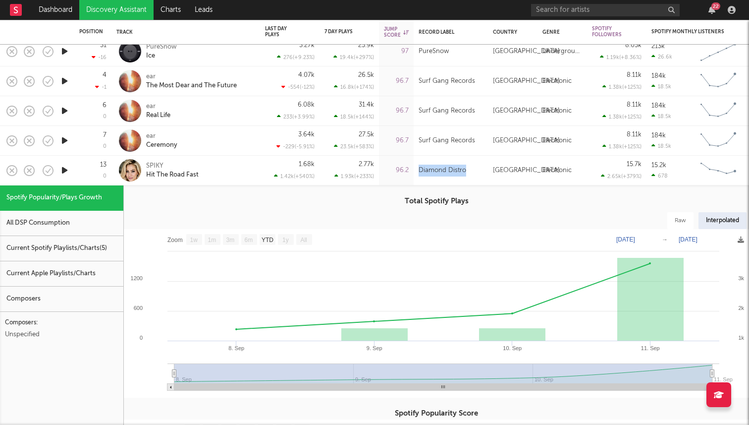
click at [61, 170] on icon "button" at bounding box center [64, 170] width 10 height 12
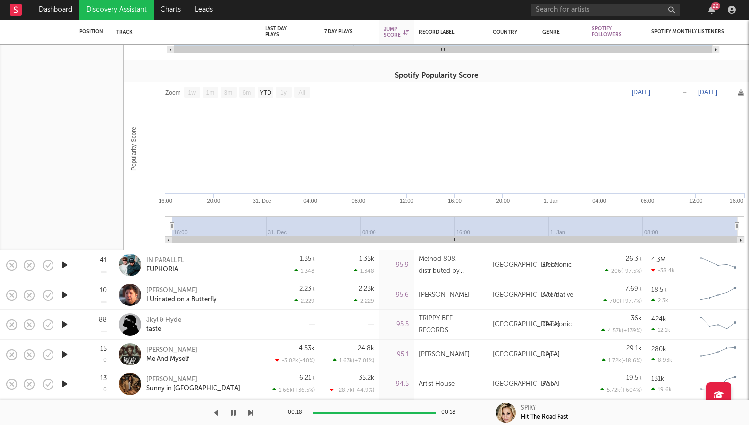
click at [235, 410] on icon "button" at bounding box center [233, 412] width 5 height 8
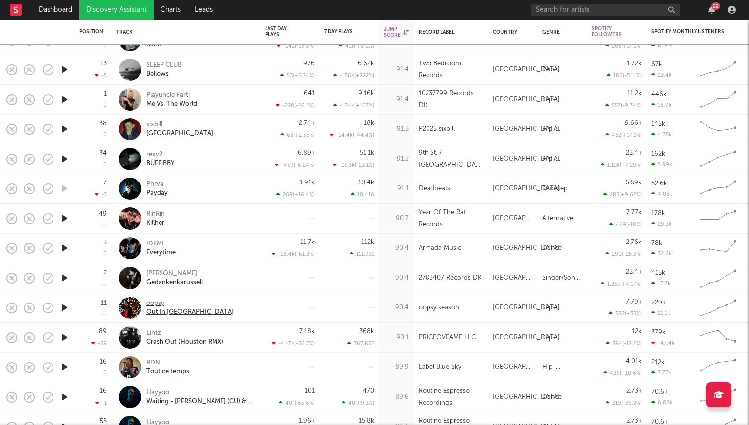
click at [154, 300] on div "oopsy" at bounding box center [190, 303] width 88 height 9
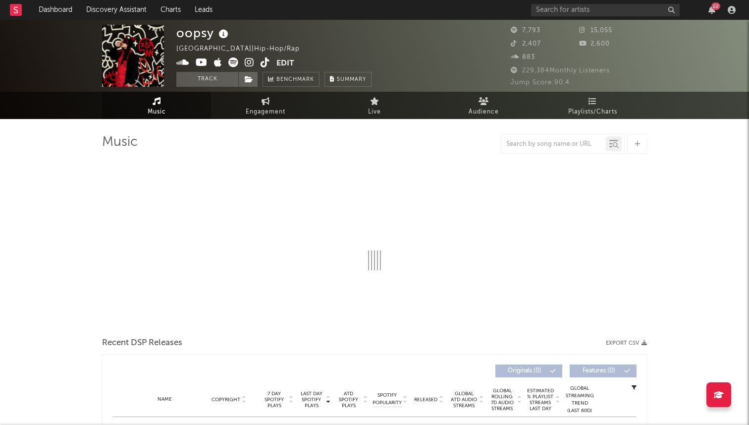
select select "6m"
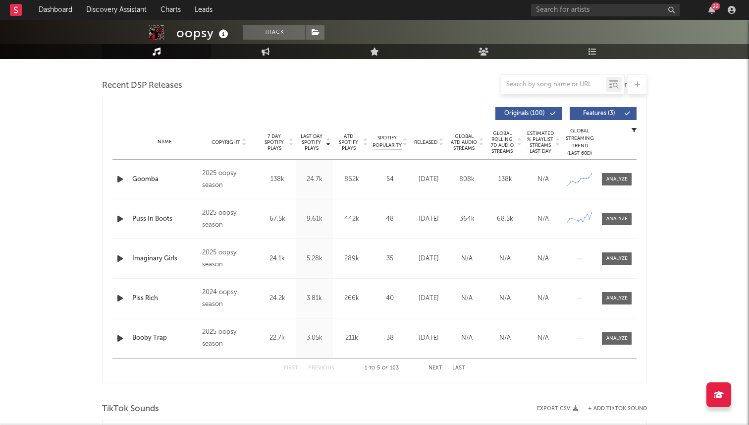
scroll to position [337, 0]
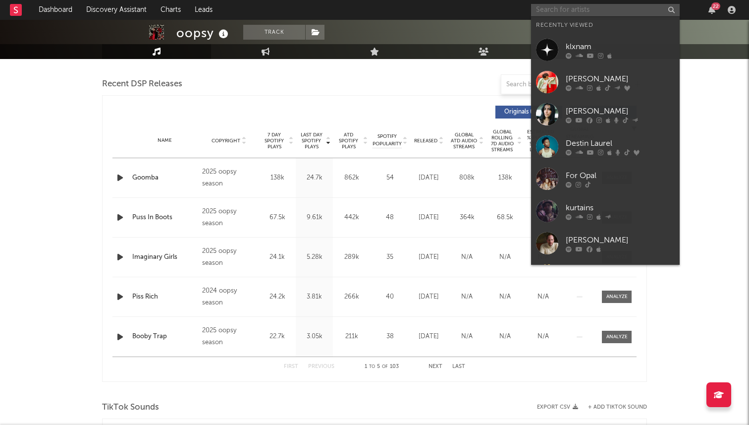
click at [593, 13] on input "text" at bounding box center [605, 10] width 149 height 12
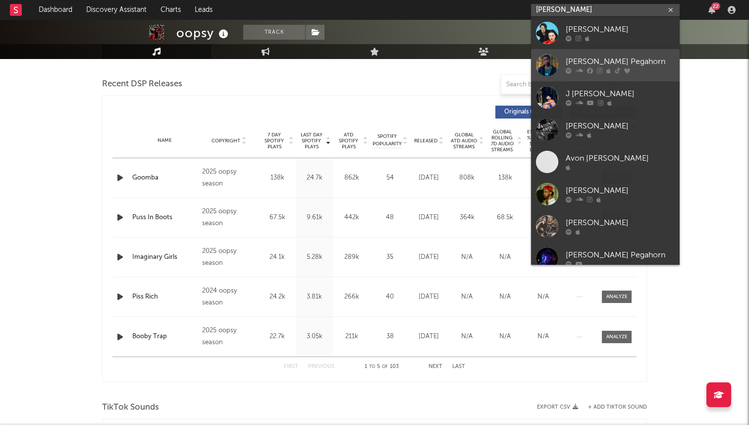
type input "[PERSON_NAME]"
click at [578, 58] on div "[PERSON_NAME] Pegahorn" at bounding box center [620, 62] width 109 height 12
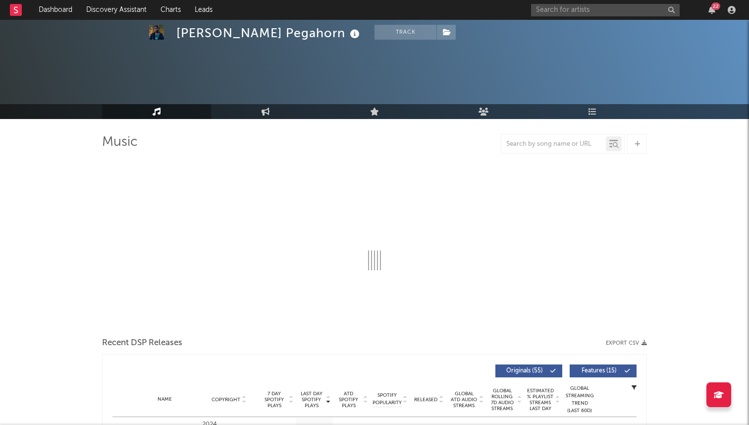
scroll to position [49, 0]
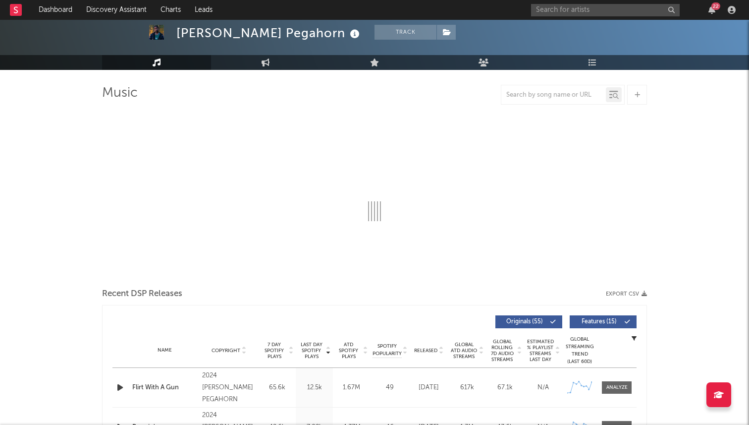
select select "6m"
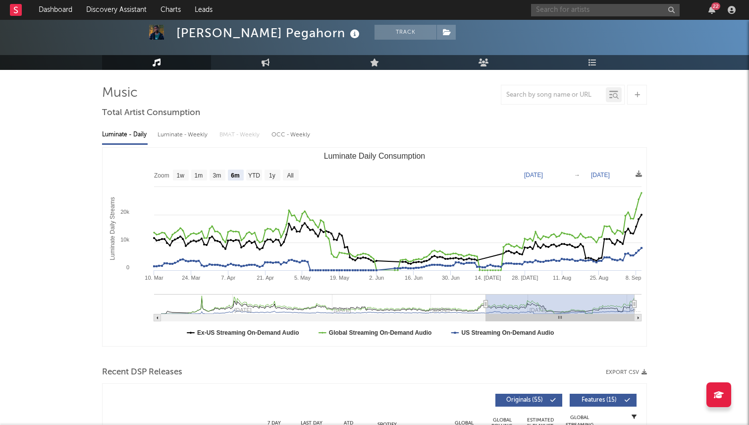
click at [564, 10] on input "text" at bounding box center [605, 10] width 149 height 12
click at [564, 13] on input "rin" at bounding box center [605, 10] width 149 height 12
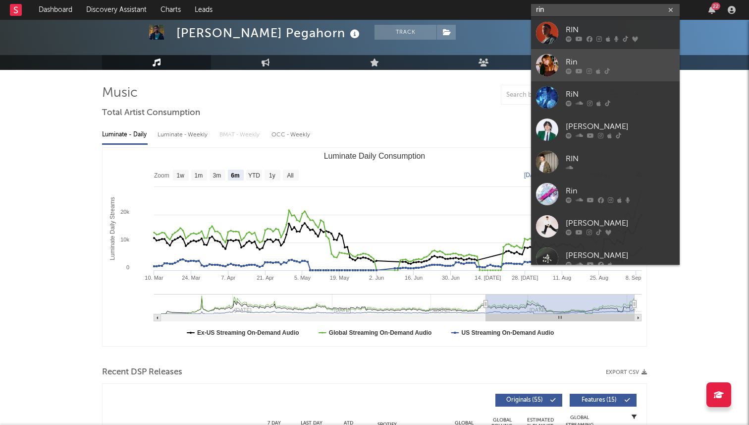
type input "rin"
click at [569, 53] on link "Rin" at bounding box center [605, 65] width 149 height 32
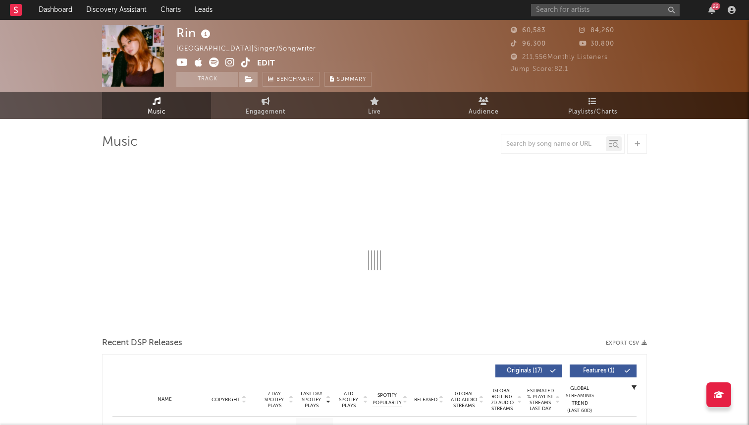
select select "6m"
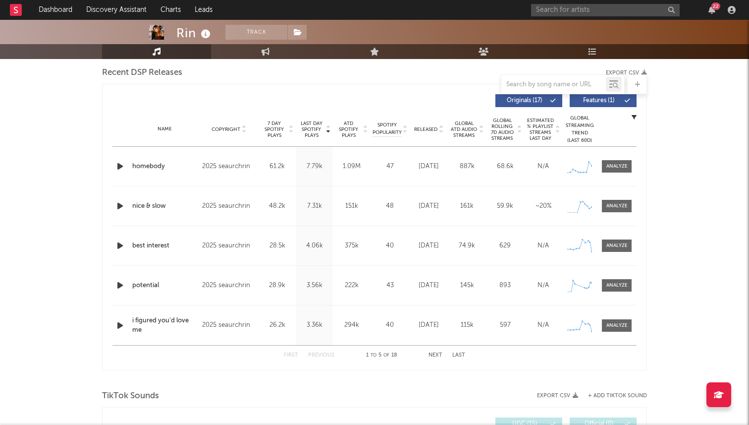
scroll to position [359, 0]
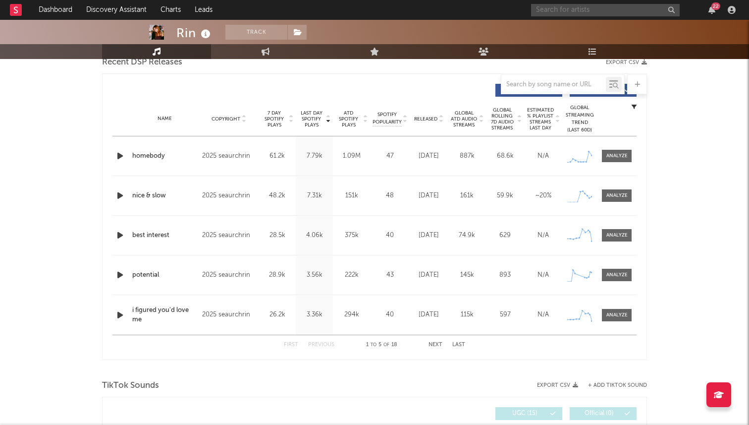
click at [575, 7] on input "text" at bounding box center [605, 10] width 149 height 12
type input "fixupboy"
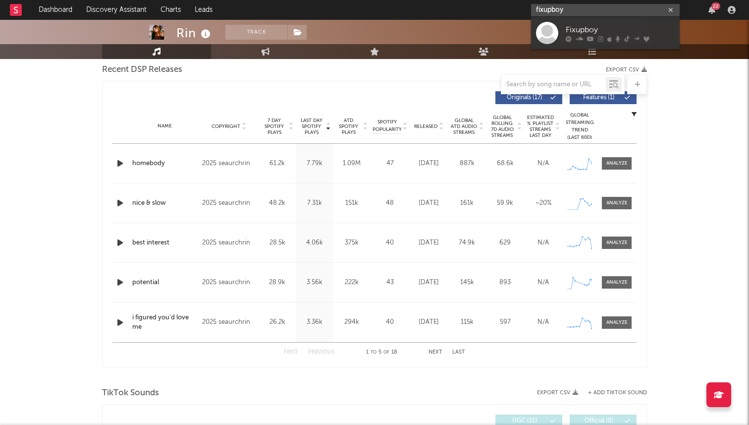
scroll to position [355, 0]
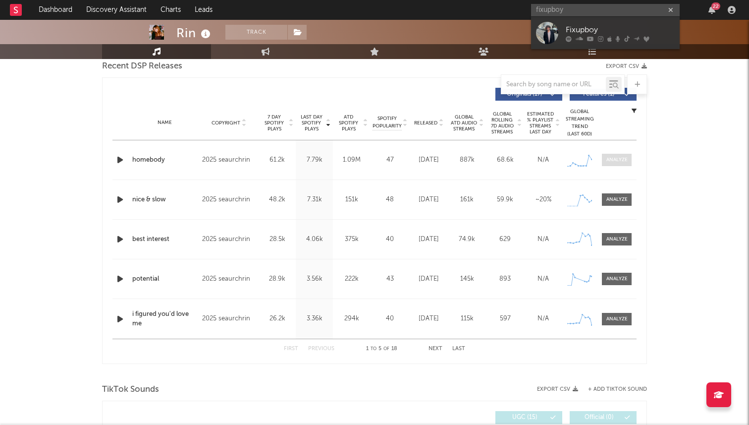
click at [609, 159] on div at bounding box center [617, 159] width 21 height 7
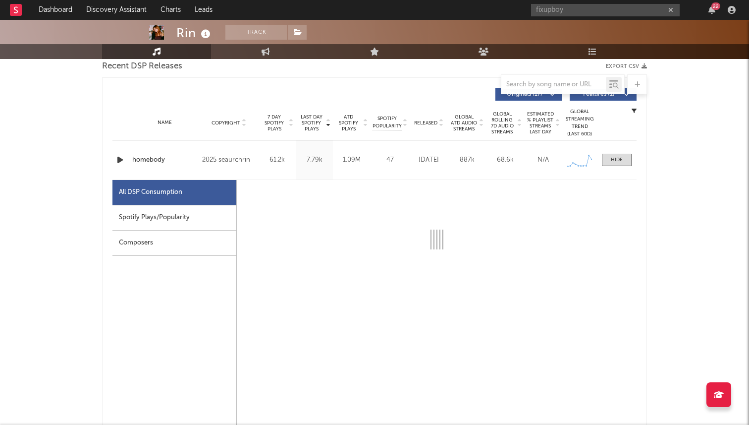
select select "6m"
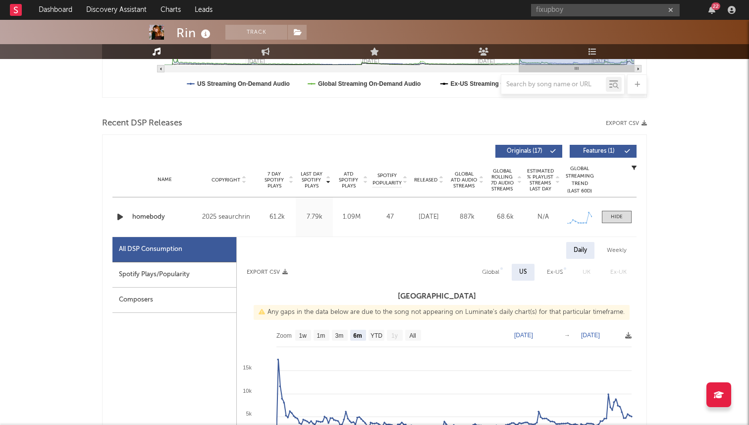
scroll to position [309, 0]
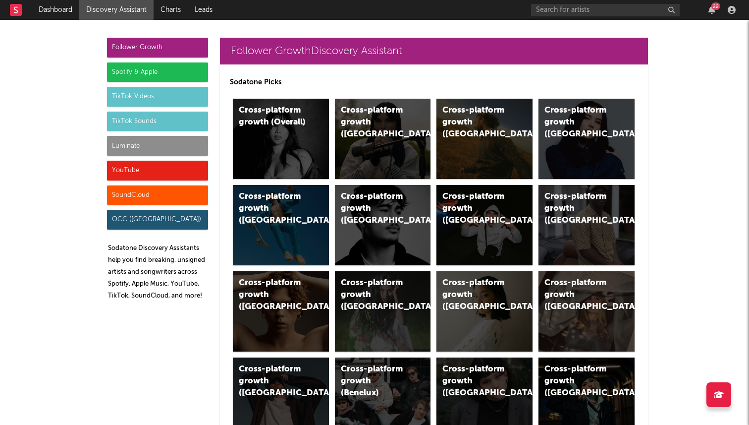
scroll to position [559, 0]
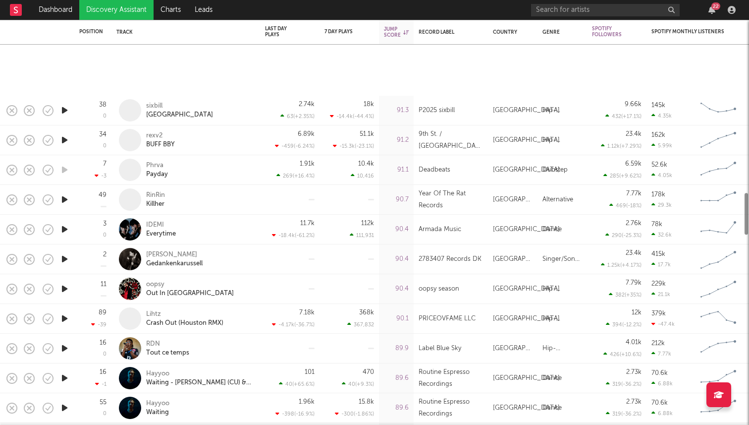
select select "1w"
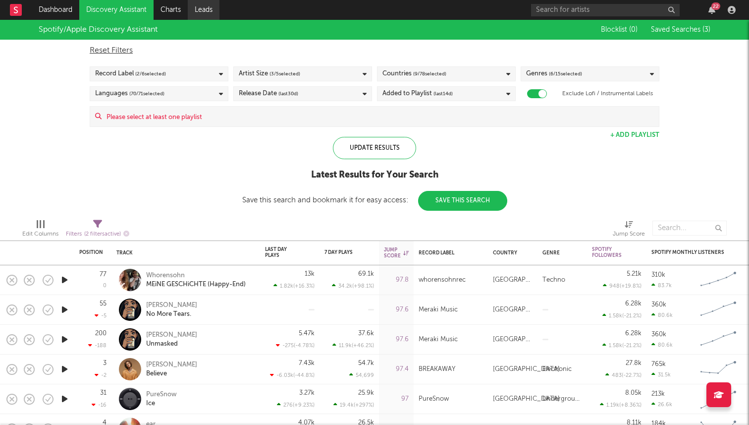
click at [203, 12] on link "Leads" at bounding box center [204, 10] width 32 height 20
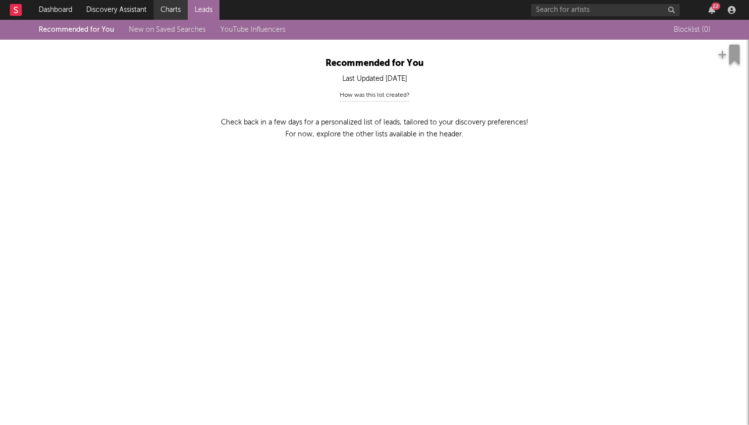
click at [154, 9] on link "Charts" at bounding box center [171, 10] width 34 height 20
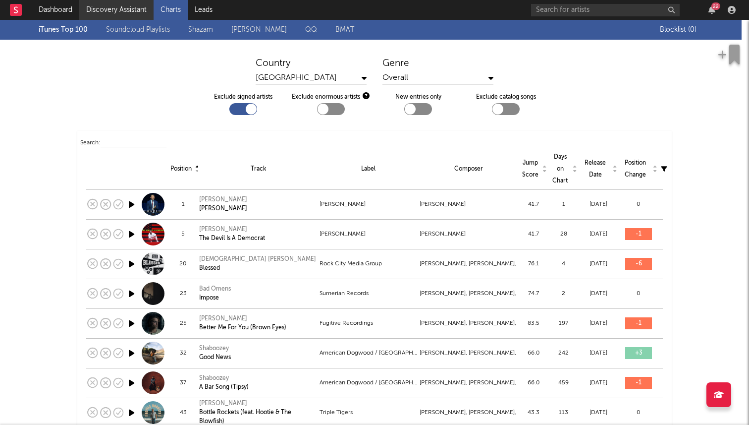
click at [126, 16] on link "Discovery Assistant" at bounding box center [116, 10] width 74 height 20
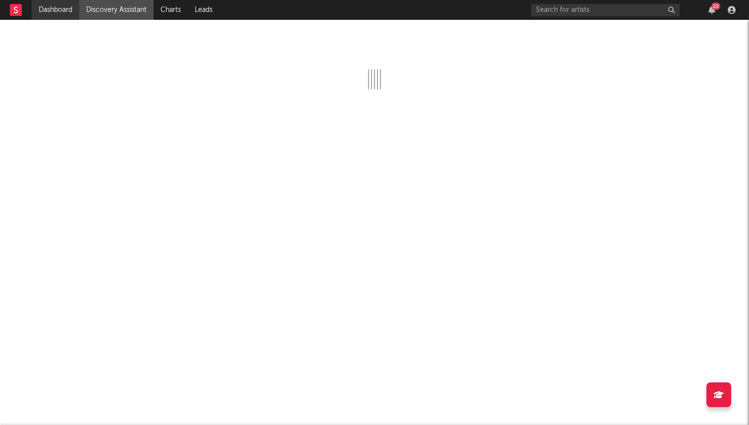
click at [53, 11] on link "Dashboard" at bounding box center [56, 10] width 48 height 20
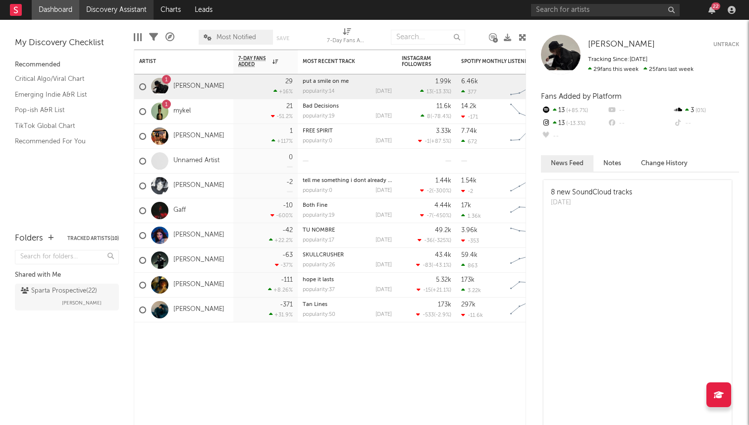
click at [124, 11] on link "Discovery Assistant" at bounding box center [116, 10] width 74 height 20
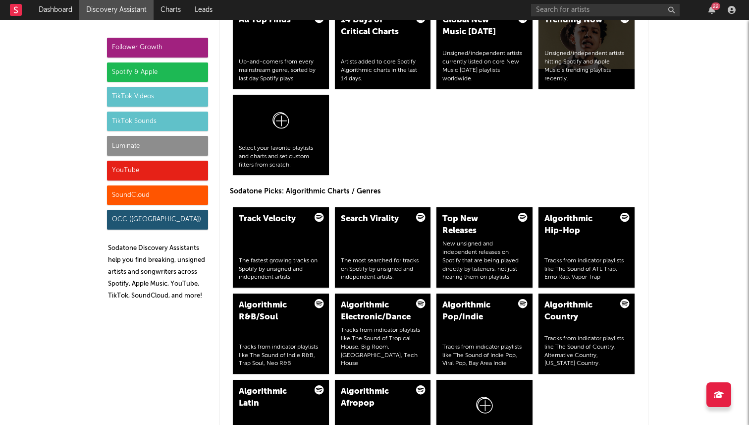
scroll to position [1056, 0]
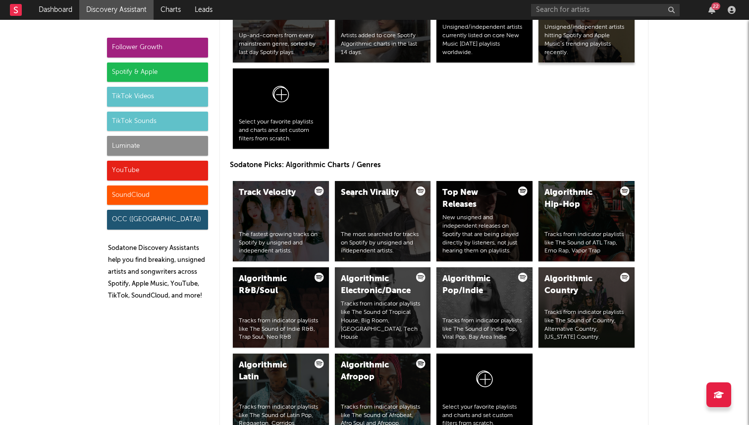
scroll to position [1110, 0]
